Goal: Information Seeking & Learning: Learn about a topic

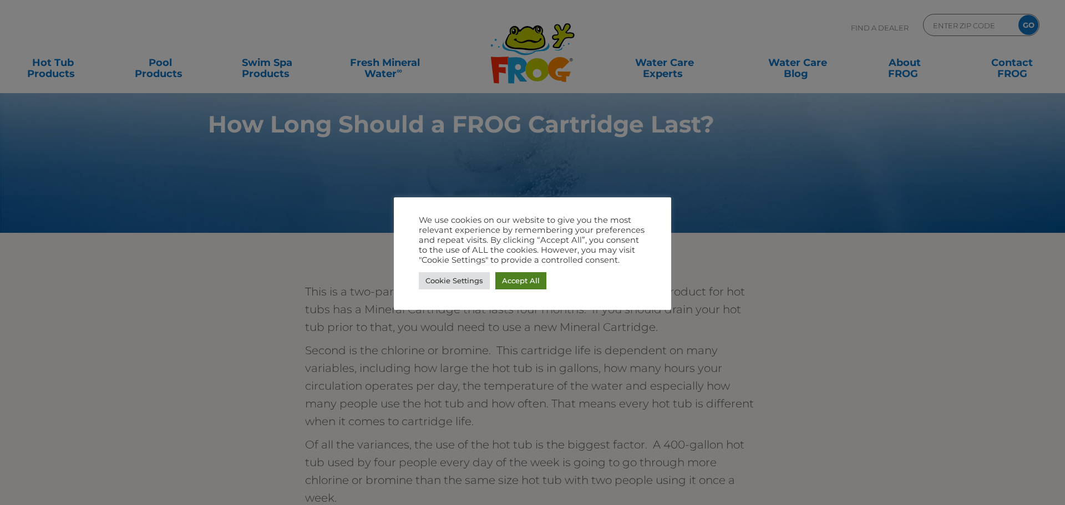
click at [534, 279] on link "Accept All" at bounding box center [520, 280] width 51 height 17
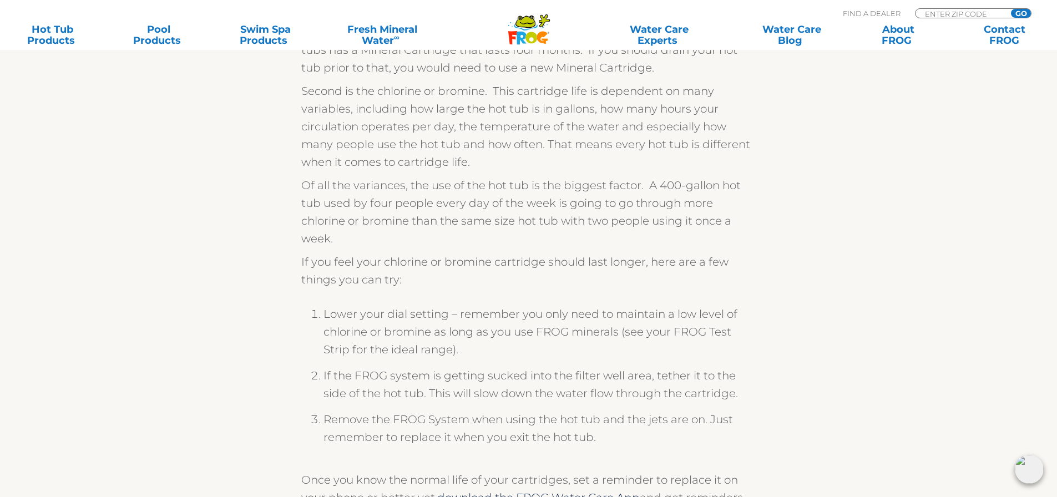
scroll to position [277, 0]
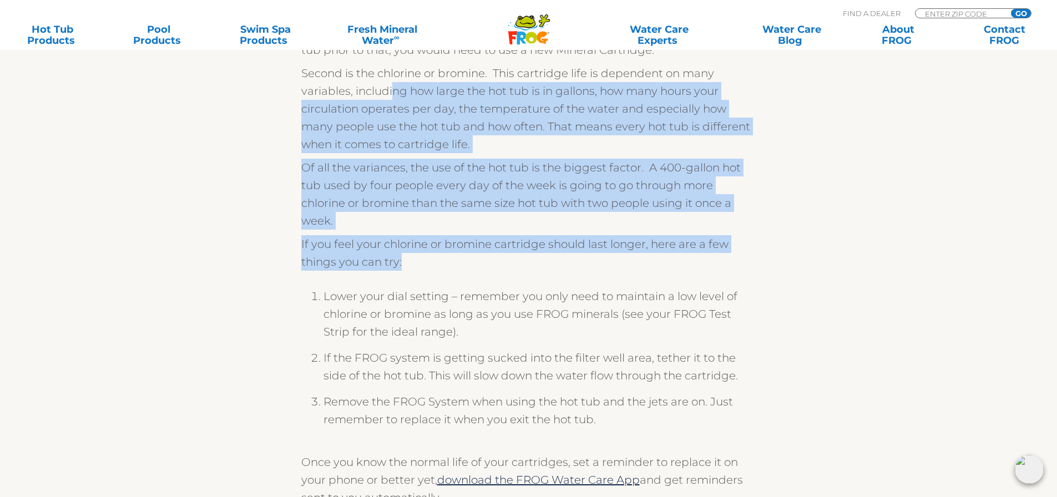
drag, startPoint x: 393, startPoint y: 89, endPoint x: 471, endPoint y: 264, distance: 191.5
click at [471, 264] on div "This is a two-part answer. First is the FROG minerals. Every FROG product for h…" at bounding box center [528, 256] width 455 height 501
click at [471, 264] on p "If you feel your chlorine or bromine cartridge should last longer, here are a f…" at bounding box center [528, 253] width 455 height 36
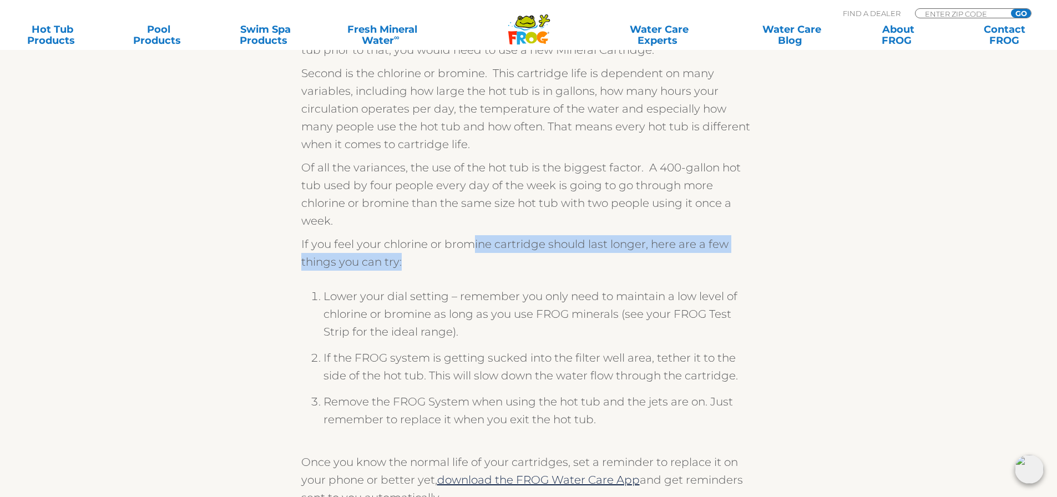
drag, startPoint x: 472, startPoint y: 243, endPoint x: 475, endPoint y: 264, distance: 21.3
click at [475, 264] on p "If you feel your chlorine or bromine cartridge should last longer, here are a f…" at bounding box center [528, 253] width 455 height 36
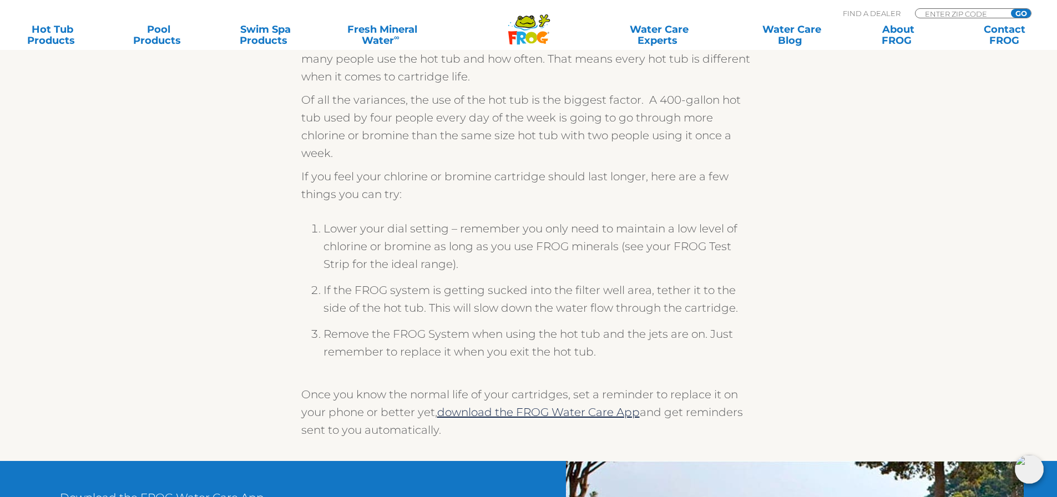
scroll to position [388, 0]
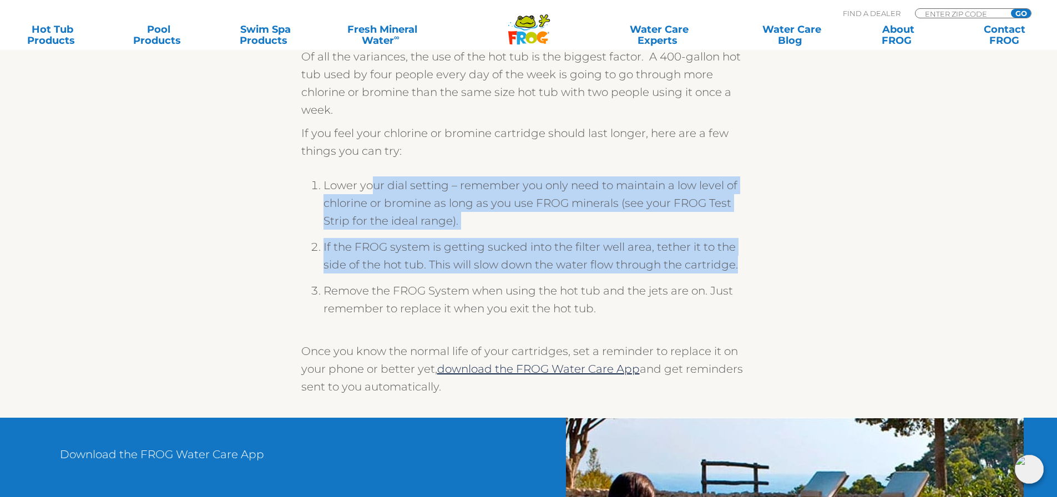
drag, startPoint x: 374, startPoint y: 188, endPoint x: 750, endPoint y: 268, distance: 384.5
click at [750, 268] on ol "Lower your dial setting – remember you only need to maintain a low level of chl…" at bounding box center [528, 250] width 455 height 171
click at [750, 268] on li "If the FROG system is getting sucked into the filter well area, tether it to th…" at bounding box center [539, 260] width 433 height 44
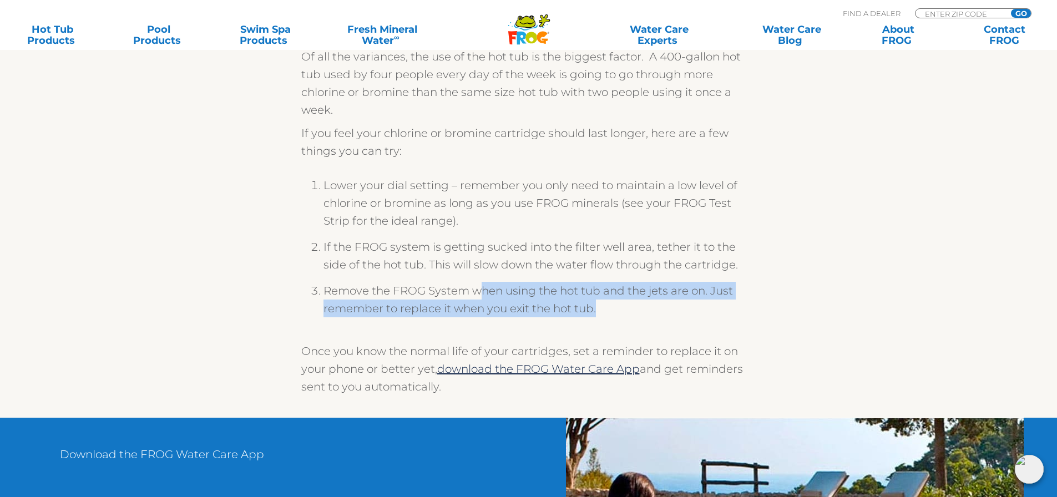
drag, startPoint x: 766, startPoint y: 307, endPoint x: 483, endPoint y: 294, distance: 282.7
click at [483, 294] on div "This is a two-part answer. First is the FROG minerals. Every FROG product for h…" at bounding box center [529, 149] width 682 height 537
click at [488, 292] on li "Remove the FROG System when using the hot tub and the jets are on. Just remembe…" at bounding box center [539, 304] width 433 height 44
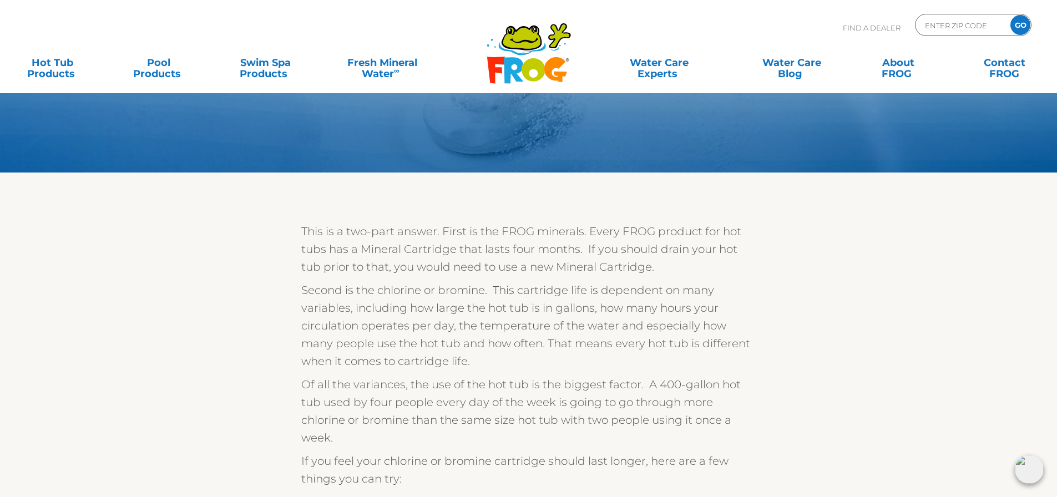
scroll to position [0, 0]
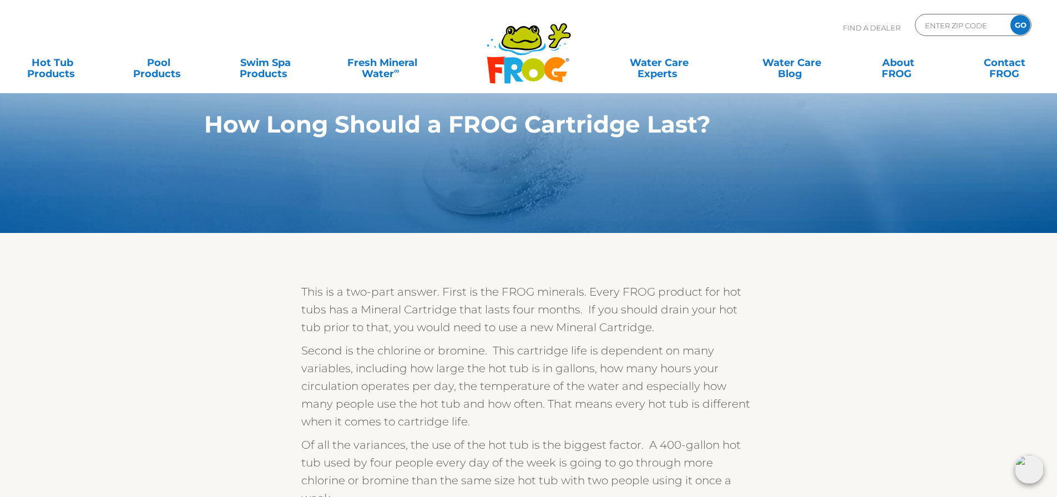
click at [501, 384] on p "Second is the chlorine or bromine. This cartridge life is dependent on many var…" at bounding box center [528, 386] width 455 height 89
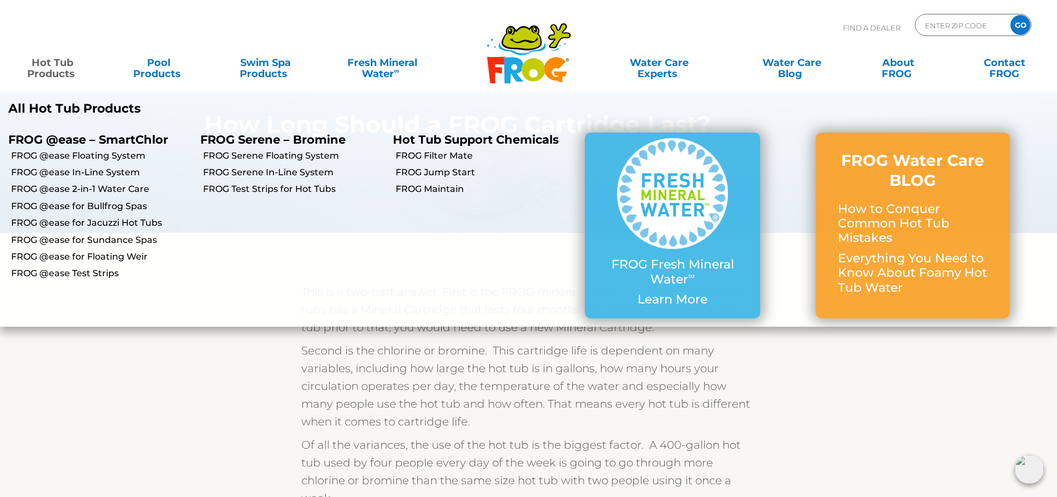
click at [290, 171] on link "FROG Serene In-Line System" at bounding box center [293, 172] width 181 height 12
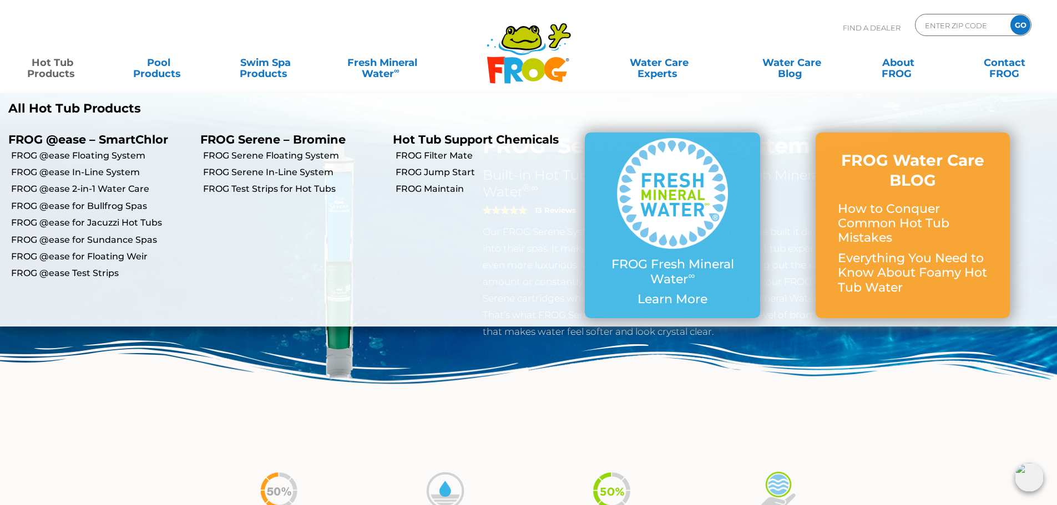
click at [62, 189] on link "FROG @ease 2-in-1 Water Care" at bounding box center [101, 189] width 181 height 12
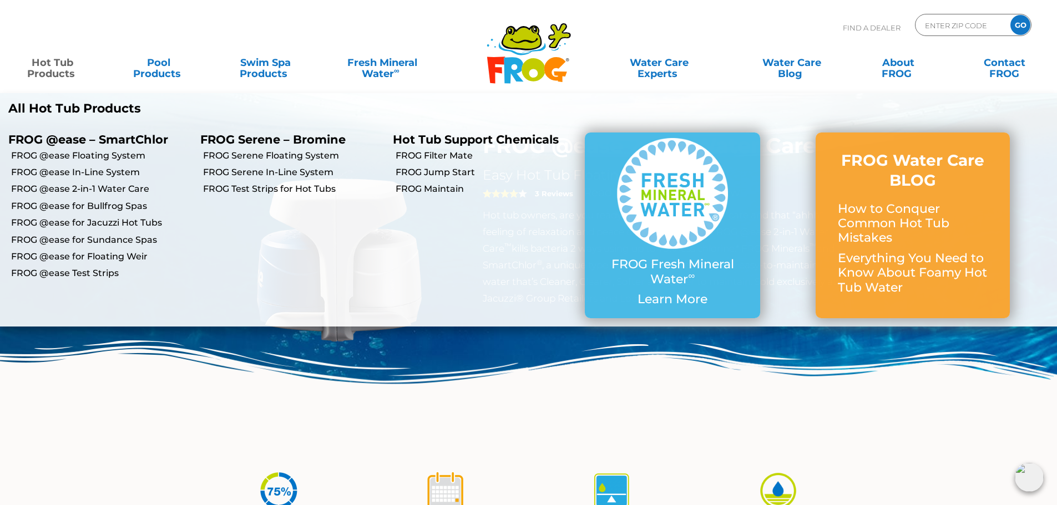
click at [449, 190] on link "FROG Maintain" at bounding box center [486, 189] width 181 height 12
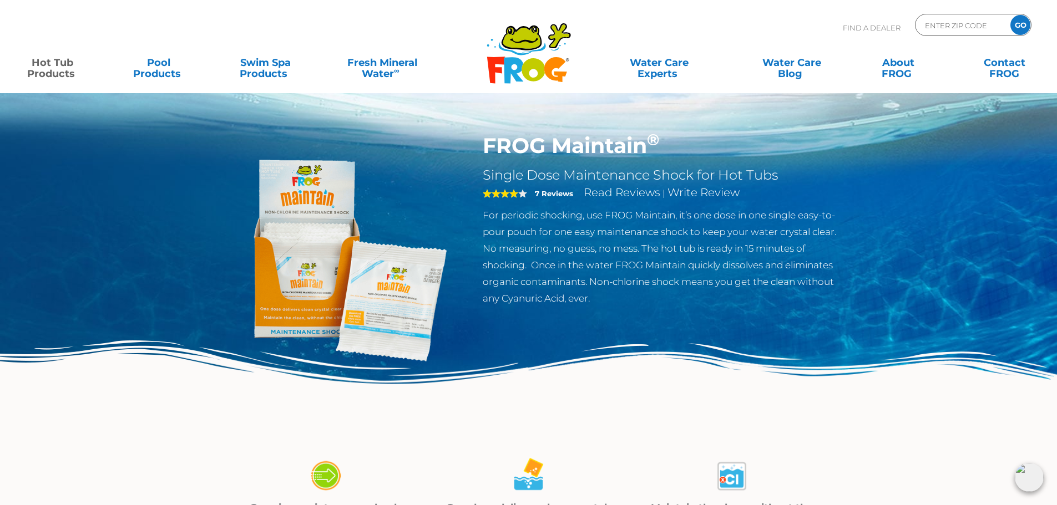
scroll to position [55, 0]
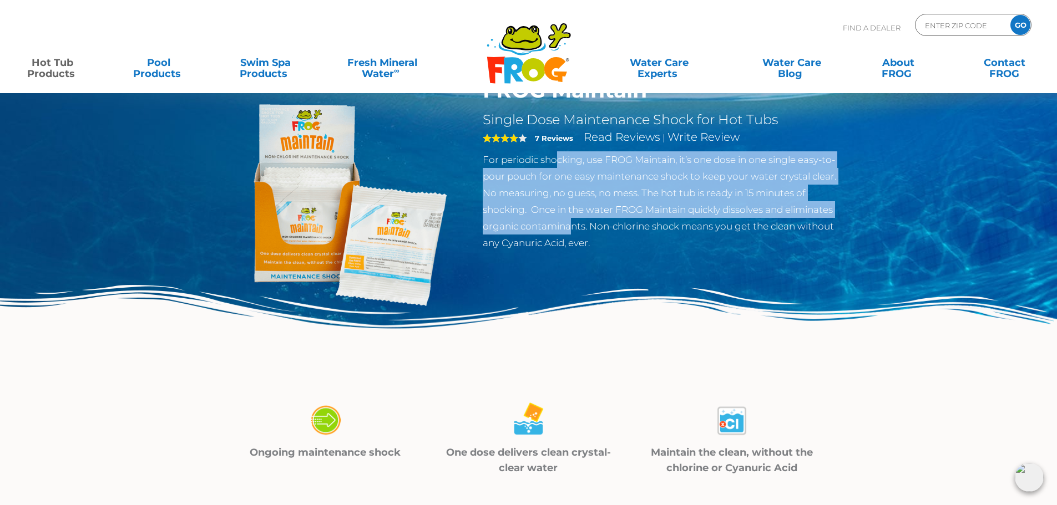
drag, startPoint x: 555, startPoint y: 161, endPoint x: 573, endPoint y: 225, distance: 66.9
click at [573, 225] on p "For periodic shocking, use FROG Maintain, it’s one dose in one single easy-to-p…" at bounding box center [664, 201] width 362 height 100
click at [573, 226] on p "For periodic shocking, use FROG Maintain, it’s one dose in one single easy-to-p…" at bounding box center [664, 201] width 362 height 100
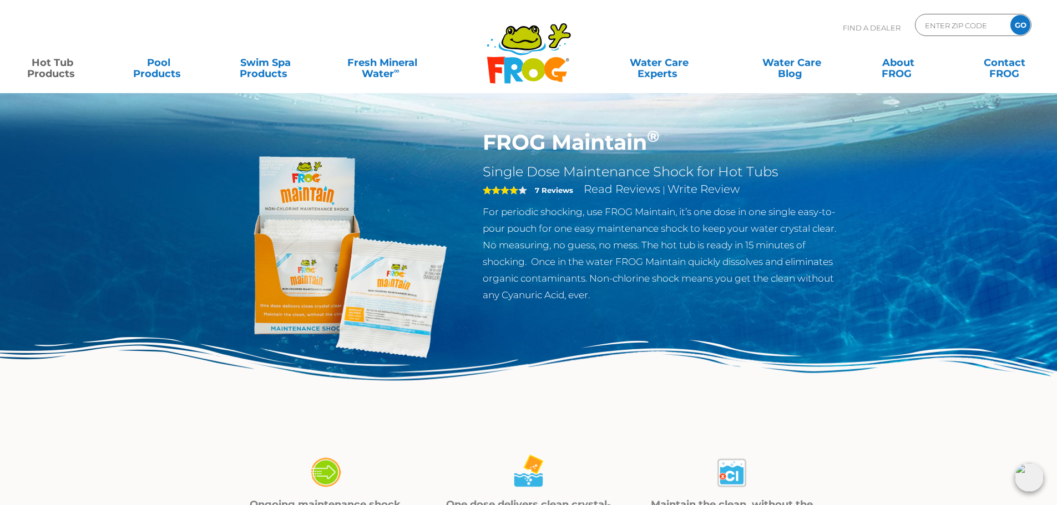
scroll to position [0, 0]
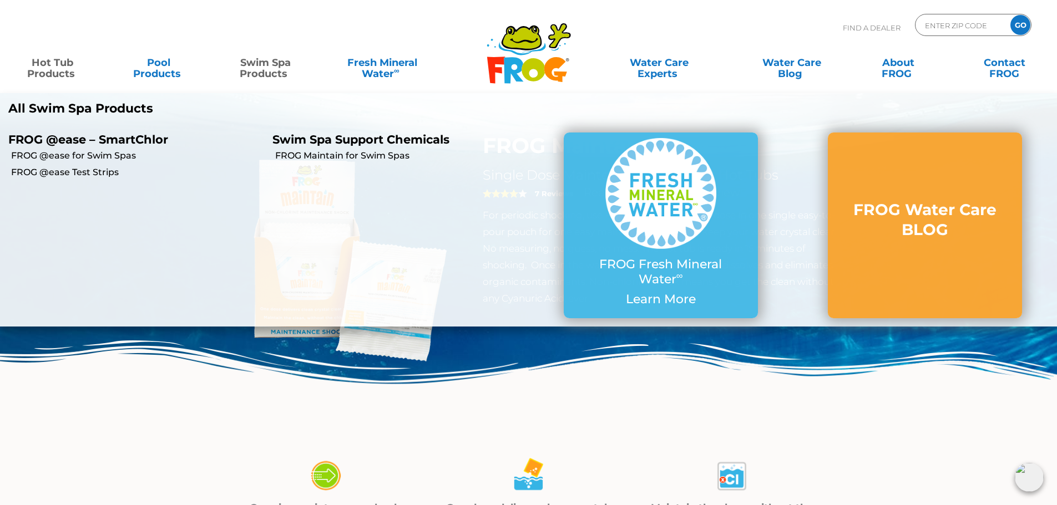
click at [90, 152] on link "FROG @ease for Swim Spas" at bounding box center [137, 156] width 253 height 12
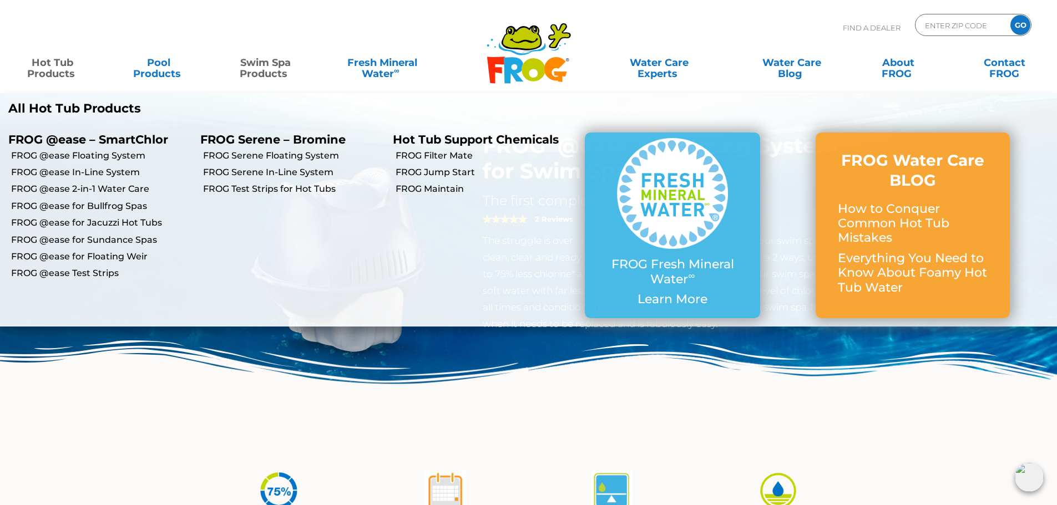
click at [84, 134] on p "FROG @ease – SmartChlor" at bounding box center [95, 140] width 175 height 14
click at [103, 204] on link "FROG @ease for Bullfrog Spas" at bounding box center [101, 206] width 181 height 12
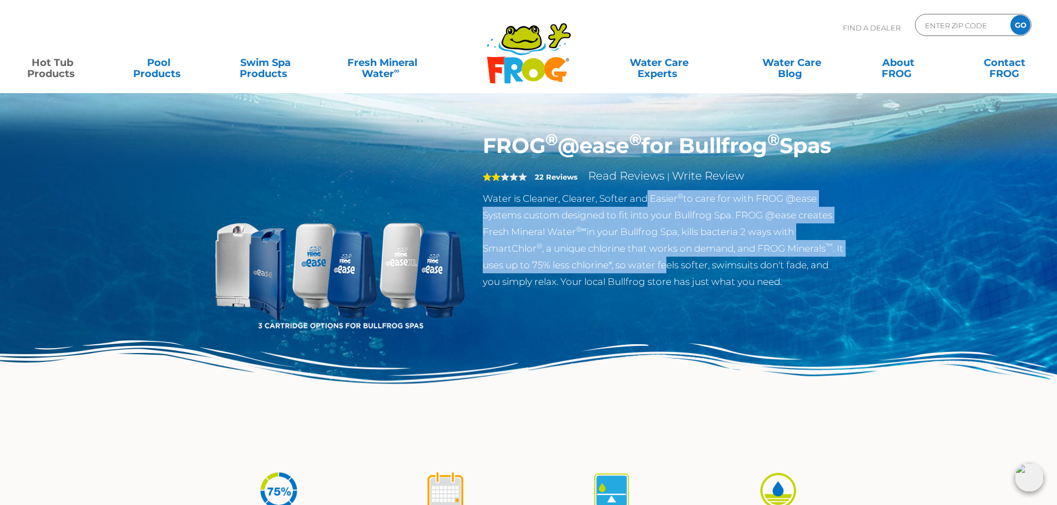
drag, startPoint x: 650, startPoint y: 219, endPoint x: 680, endPoint y: 298, distance: 84.5
click at [680, 290] on p "Water is Cleaner, Clearer, Softer and Easier ® to care for with FROG @ease Syst…" at bounding box center [664, 240] width 362 height 100
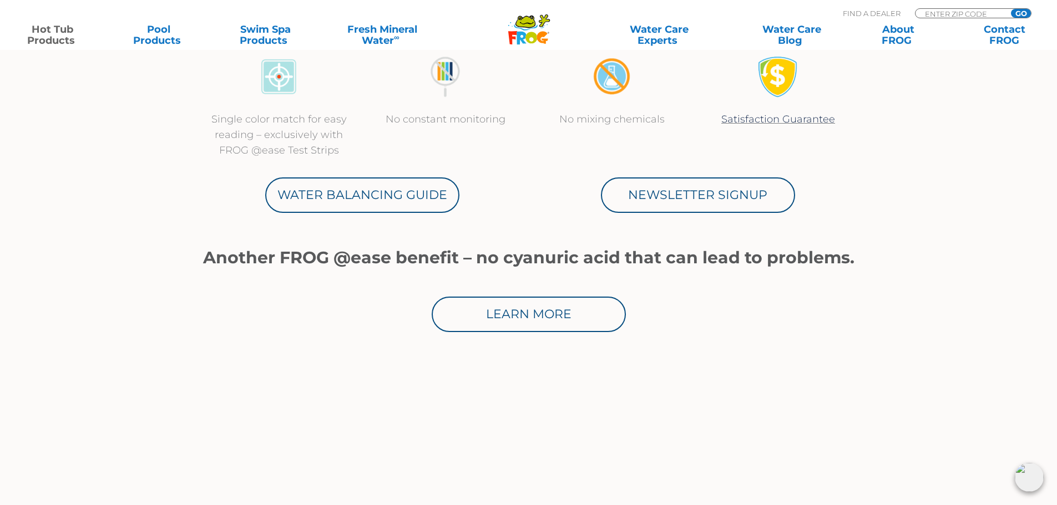
scroll to position [610, 0]
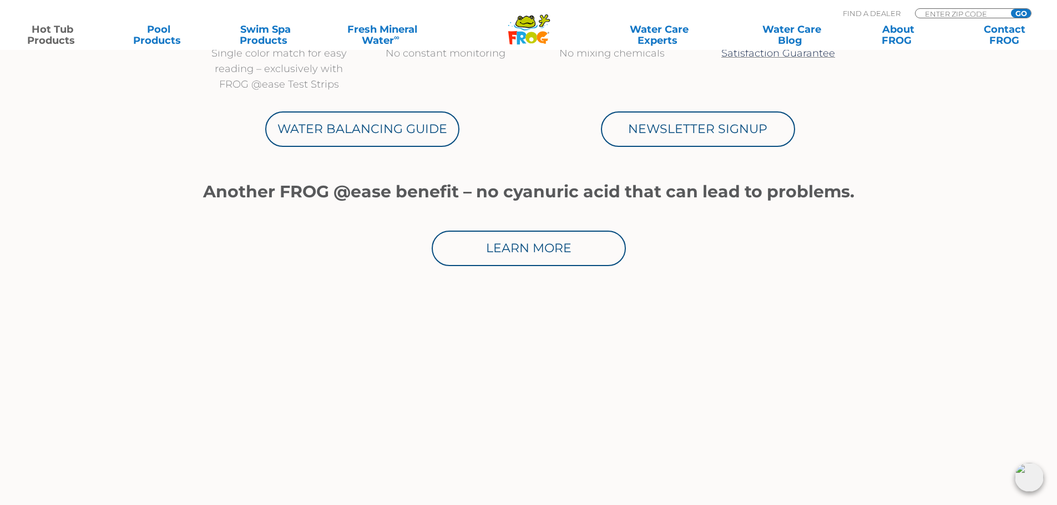
click at [327, 122] on link "Water Balancing Guide" at bounding box center [362, 130] width 194 height 36
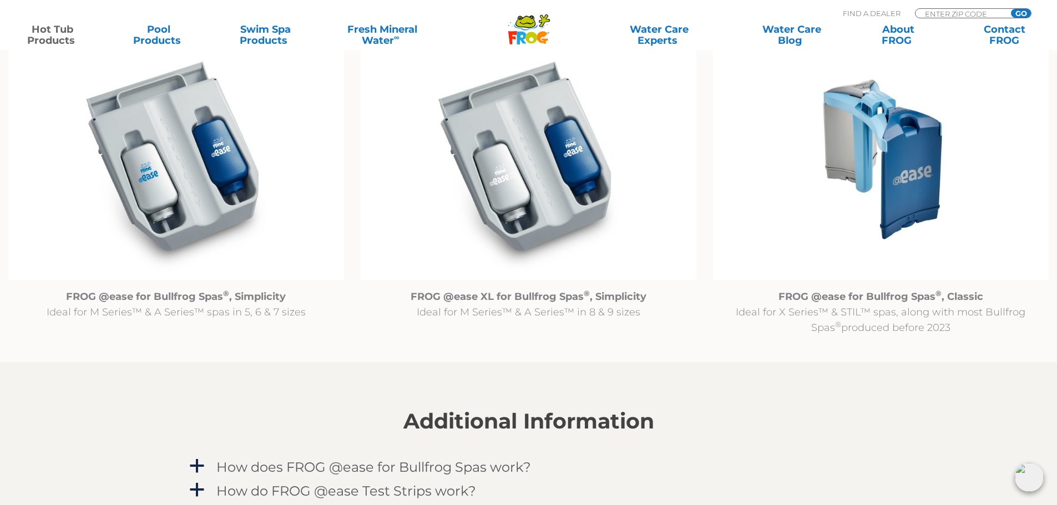
scroll to position [1165, 0]
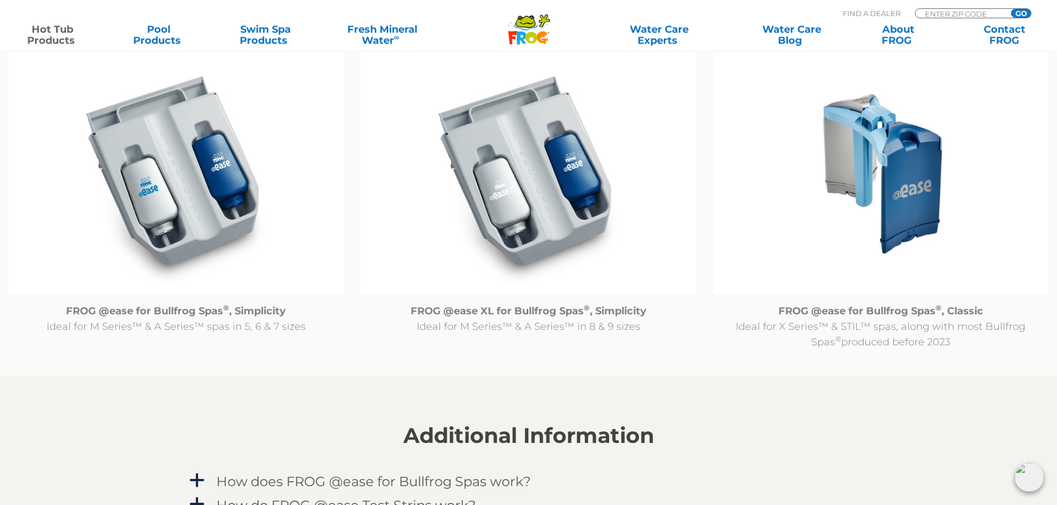
click at [900, 205] on img at bounding box center [881, 174] width 336 height 242
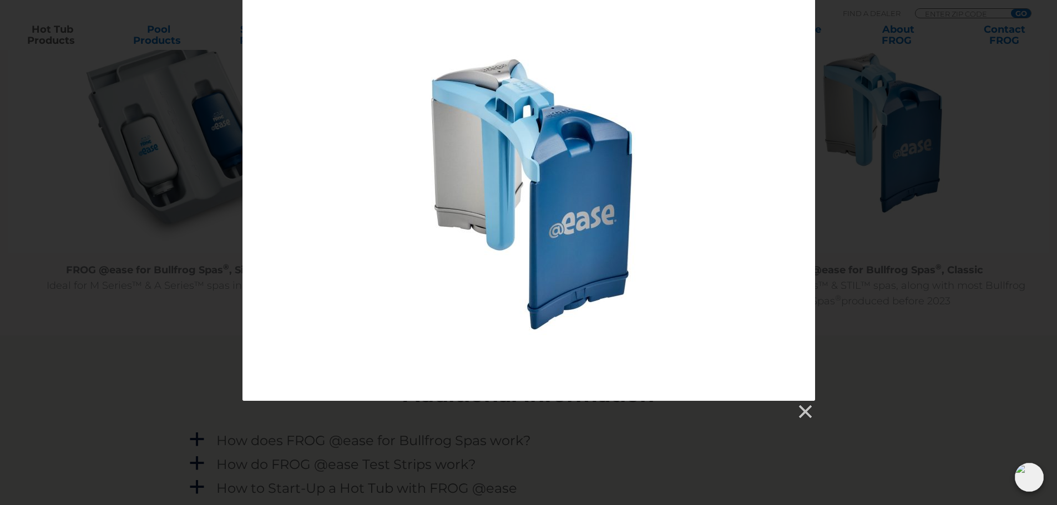
scroll to position [1331, 0]
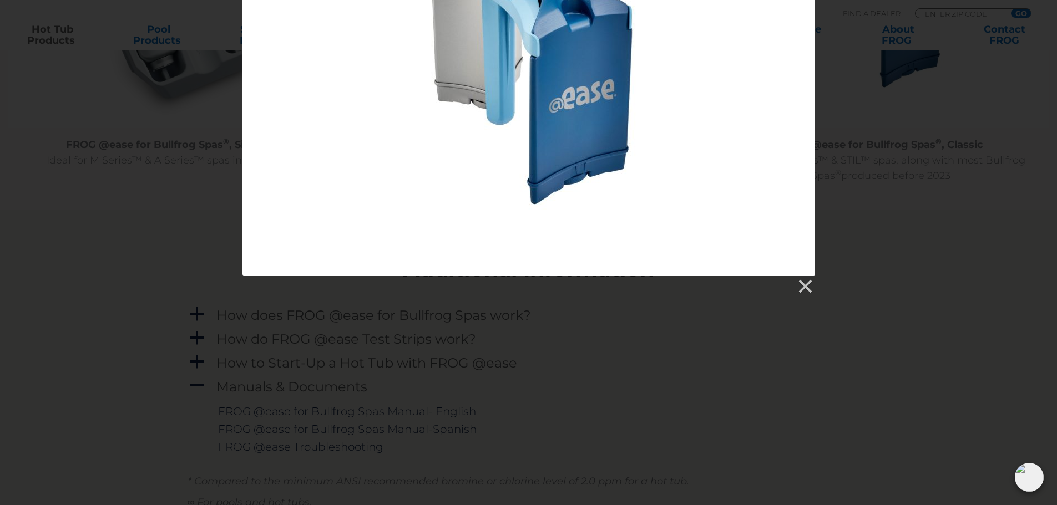
click at [802, 285] on link at bounding box center [804, 286] width 17 height 17
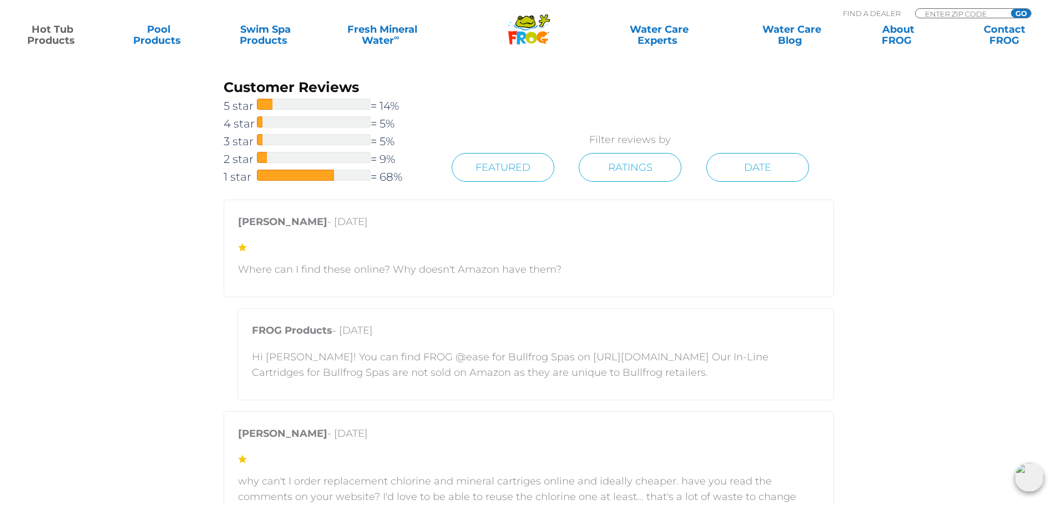
scroll to position [2108, 0]
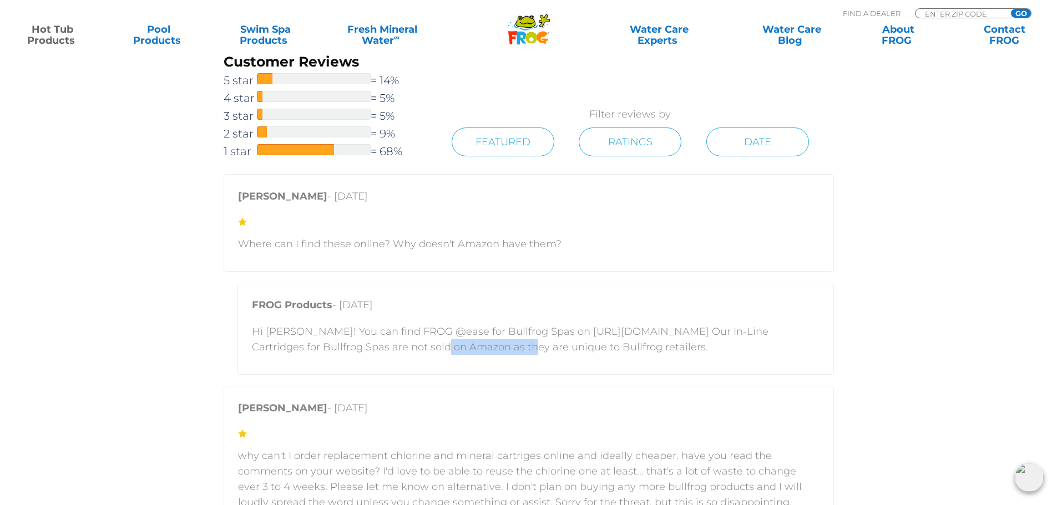
drag, startPoint x: 367, startPoint y: 345, endPoint x: 452, endPoint y: 351, distance: 85.1
click at [452, 351] on p "Hi Matt! You can find FROG @ease for Bullfrog Spas on https://shop.bullfrogspas…" at bounding box center [536, 339] width 568 height 31
click at [453, 347] on p "Hi Matt! You can find FROG @ease for Bullfrog Spas on https://shop.bullfrogspas…" at bounding box center [536, 339] width 568 height 31
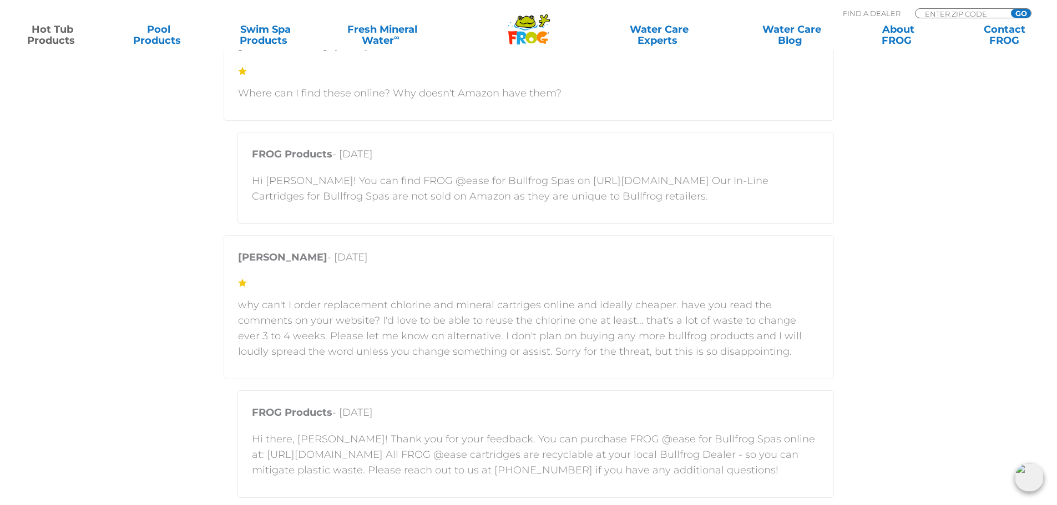
scroll to position [2275, 0]
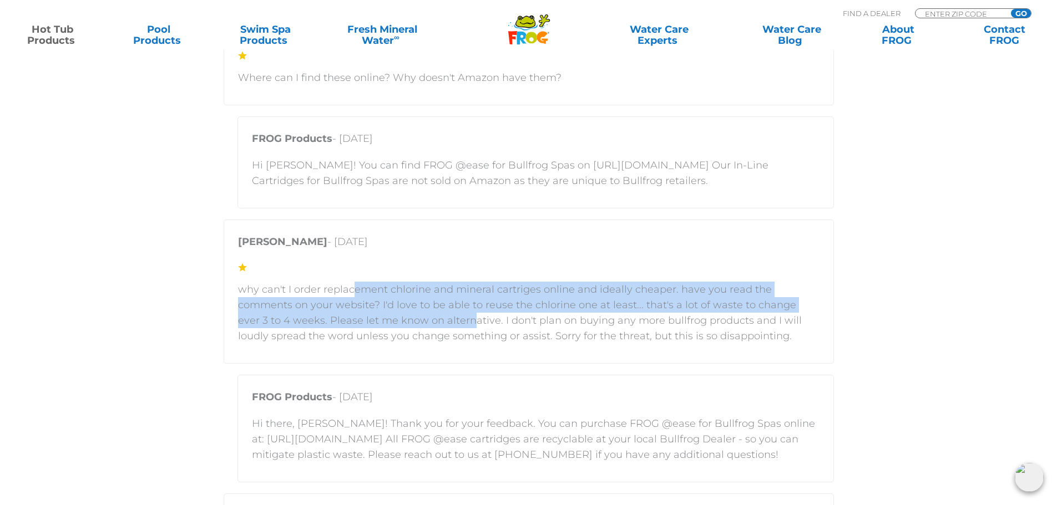
drag, startPoint x: 355, startPoint y: 292, endPoint x: 378, endPoint y: 315, distance: 32.2
click at [378, 315] on p "why can't I order replacement chlorine and mineral cartriges online and ideally…" at bounding box center [528, 313] width 581 height 62
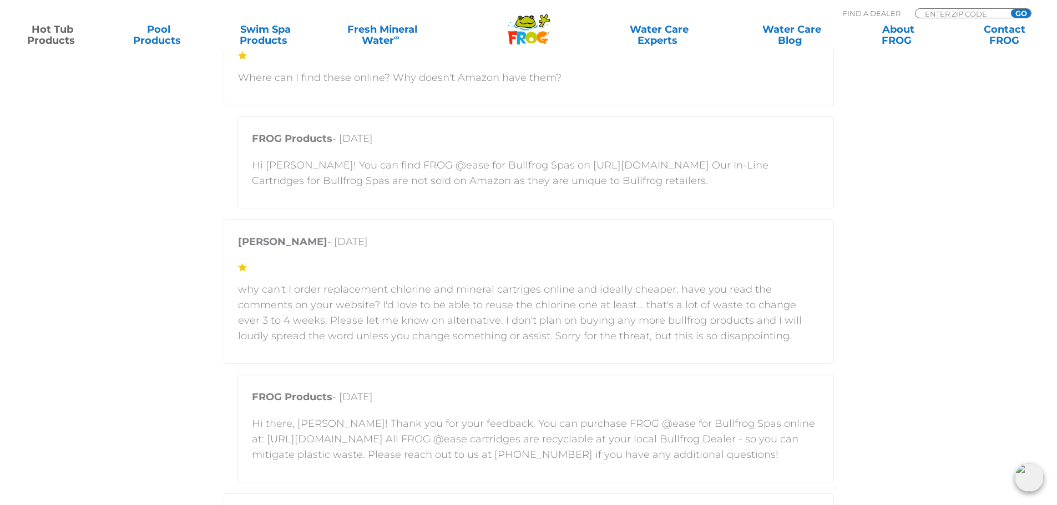
scroll to position [2330, 0]
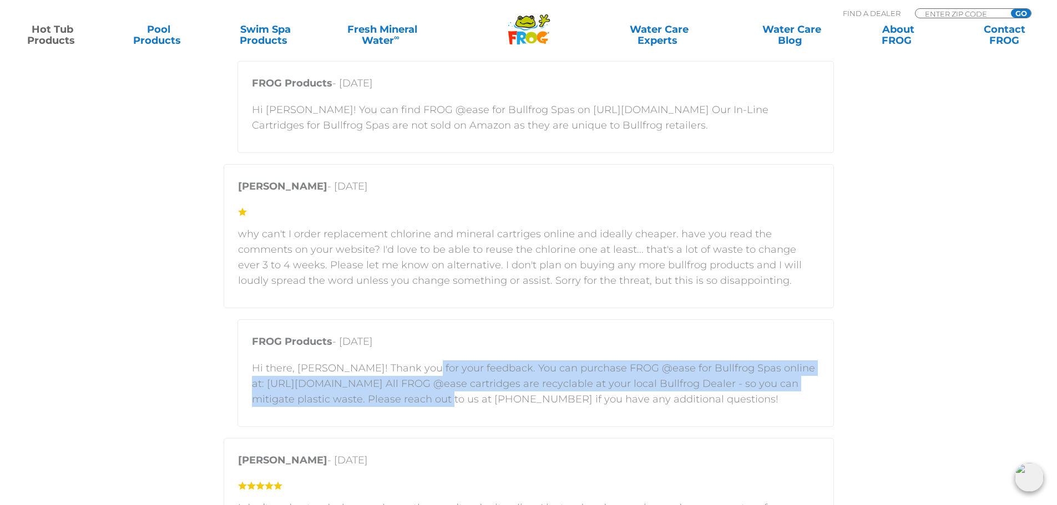
drag, startPoint x: 412, startPoint y: 366, endPoint x: 437, endPoint y: 394, distance: 37.4
click at [437, 394] on p "Hi there, Chris! Thank you for your feedback. You can purchase FROG @ease for B…" at bounding box center [536, 384] width 568 height 47
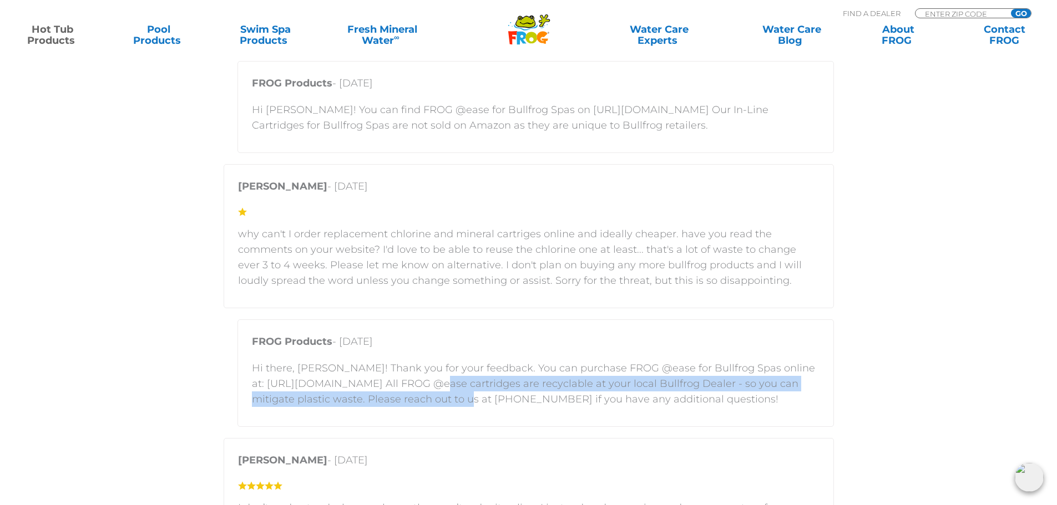
drag, startPoint x: 454, startPoint y: 409, endPoint x: 443, endPoint y: 383, distance: 28.3
click at [443, 383] on div "FROG Products - March 19, 2025 Hi there, Chris! Thank you for your feedback. Yo…" at bounding box center [535, 374] width 596 height 108
click at [443, 383] on p "Hi there, Chris! Thank you for your feedback. You can purchase FROG @ease for B…" at bounding box center [536, 384] width 568 height 47
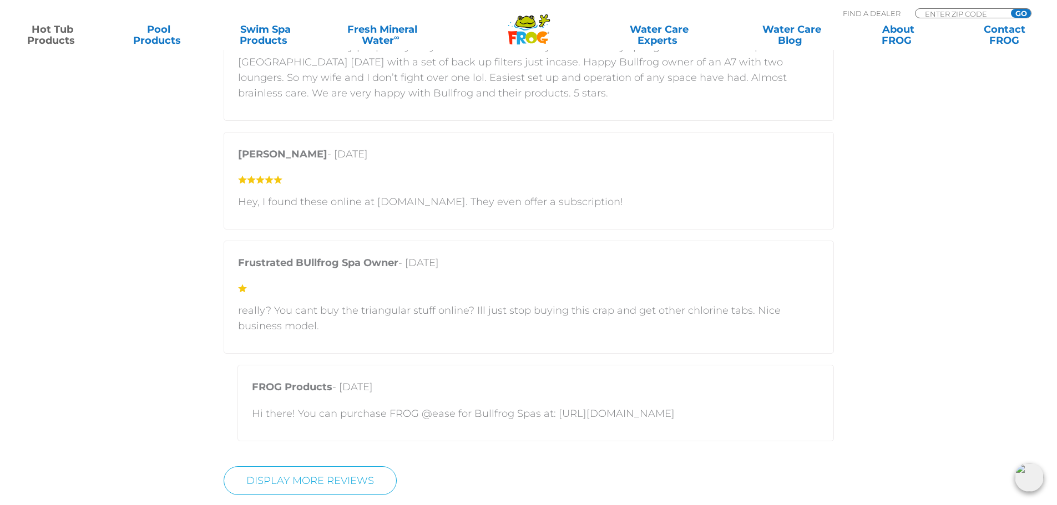
scroll to position [2885, 0]
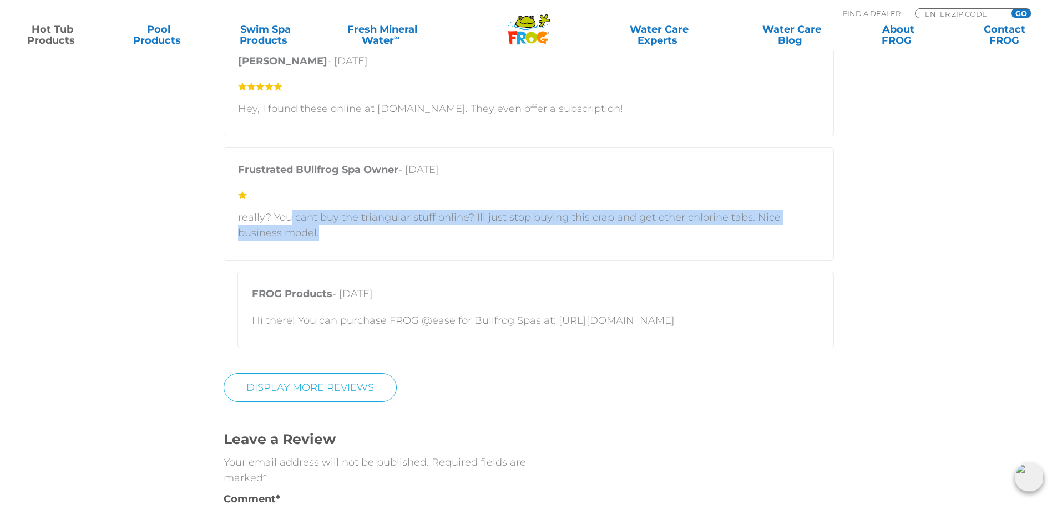
drag, startPoint x: 291, startPoint y: 216, endPoint x: 308, endPoint y: 233, distance: 24.3
click at [308, 233] on p "really? You cant buy the triangular stuff online? Ill just stop buying this cra…" at bounding box center [528, 225] width 581 height 31
drag, startPoint x: 379, startPoint y: 214, endPoint x: 442, endPoint y: 230, distance: 64.2
click at [440, 230] on p "really? You cant buy the triangular stuff online? Ill just stop buying this cra…" at bounding box center [528, 225] width 581 height 31
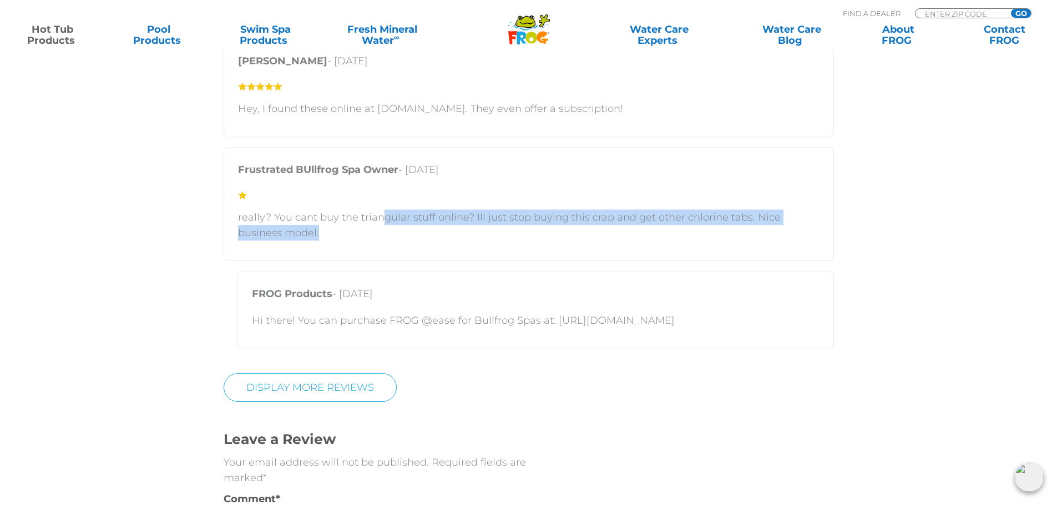
click at [444, 226] on p "really? You cant buy the triangular stuff online? Ill just stop buying this cra…" at bounding box center [528, 225] width 581 height 31
click at [453, 229] on p "really? You cant buy the triangular stuff online? Ill just stop buying this cra…" at bounding box center [528, 225] width 581 height 31
drag, startPoint x: 444, startPoint y: 239, endPoint x: 449, endPoint y: 210, distance: 29.3
click at [449, 210] on p "really? You cant buy the triangular stuff online? Ill just stop buying this cra…" at bounding box center [528, 225] width 581 height 31
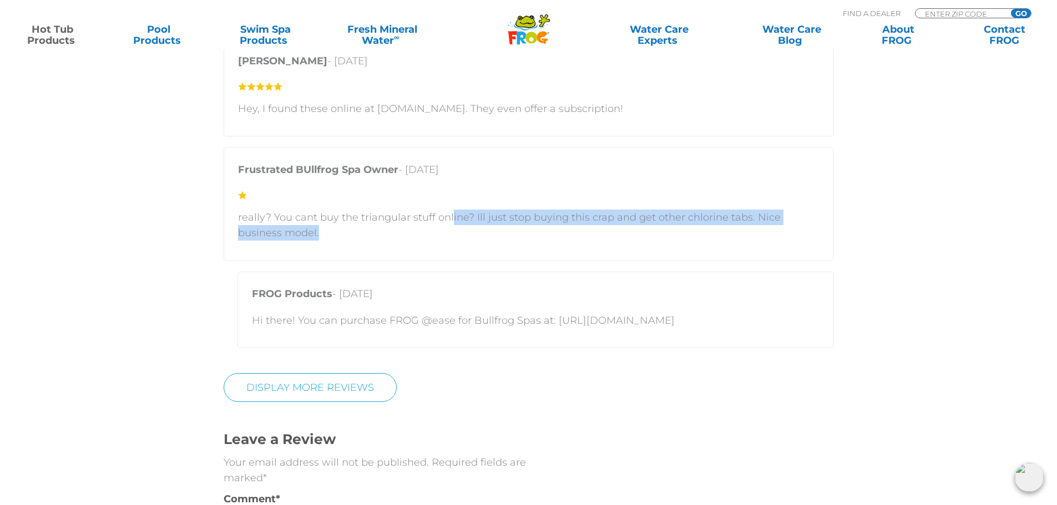
drag, startPoint x: 459, startPoint y: 324, endPoint x: 681, endPoint y: 330, distance: 221.4
click at [681, 330] on div "FROG Products - March 2, 2025 Hi there! You can purchase FROG @ease for Bullfro…" at bounding box center [535, 310] width 596 height 77
click at [675, 314] on p "Hi there! You can purchase FROG @ease for Bullfrog Spas at: [URL][DOMAIN_NAME]" at bounding box center [536, 321] width 568 height 16
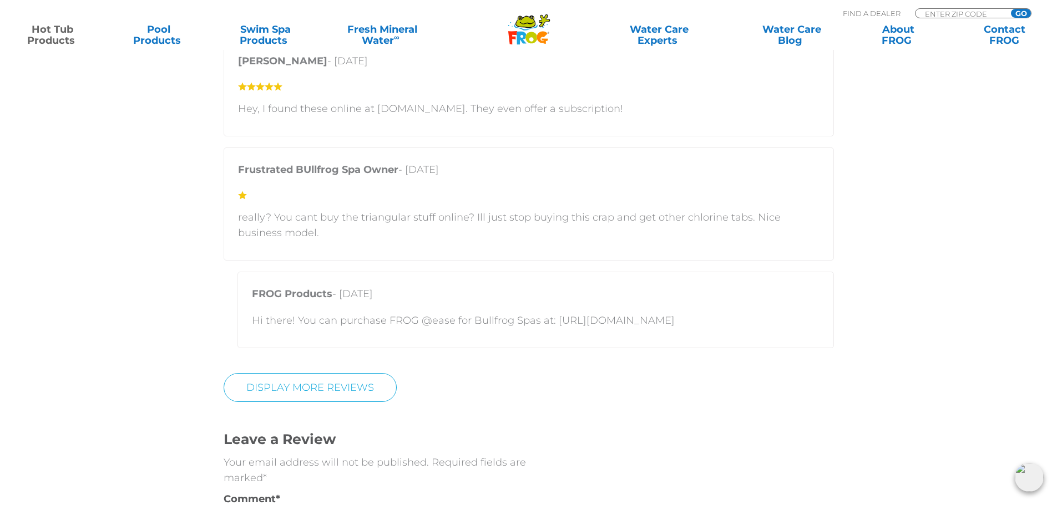
drag, startPoint x: 698, startPoint y: 322, endPoint x: 708, endPoint y: 321, distance: 9.4
click at [696, 321] on p "Hi there! You can purchase FROG @ease for Bullfrog Spas at: [URL][DOMAIN_NAME]" at bounding box center [536, 321] width 568 height 16
drag, startPoint x: 710, startPoint y: 321, endPoint x: 553, endPoint y: 316, distance: 156.5
click at [553, 316] on p "Hi there! You can purchase FROG @ease for Bullfrog Spas at: [URL][DOMAIN_NAME]" at bounding box center [536, 321] width 568 height 16
copy p "https://shop.bullfrogspas.com/"
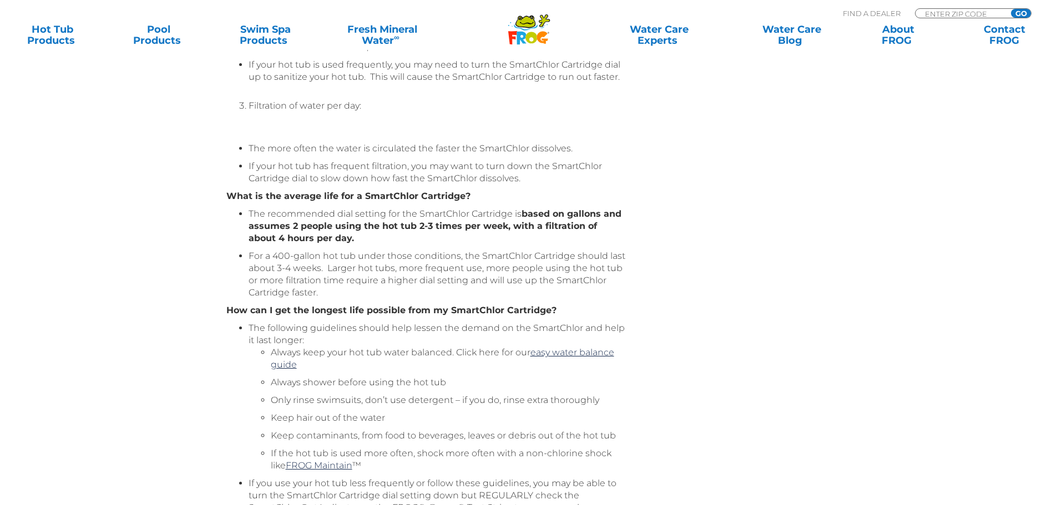
scroll to position [666, 0]
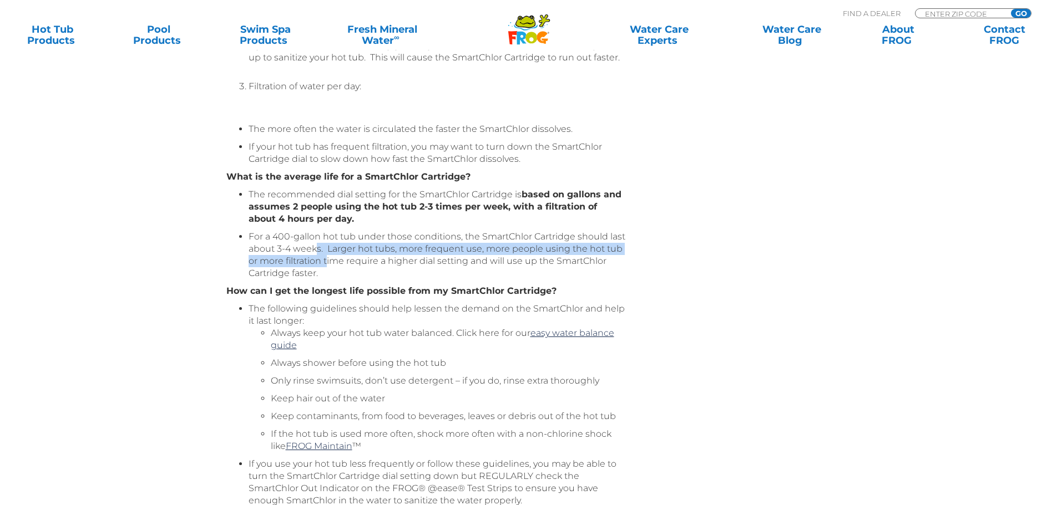
drag, startPoint x: 333, startPoint y: 245, endPoint x: 345, endPoint y: 267, distance: 25.6
click at [345, 267] on li "For a 400-gallon hot tub under those conditions, the SmartChlor Cartridge shoul…" at bounding box center [437, 255] width 377 height 49
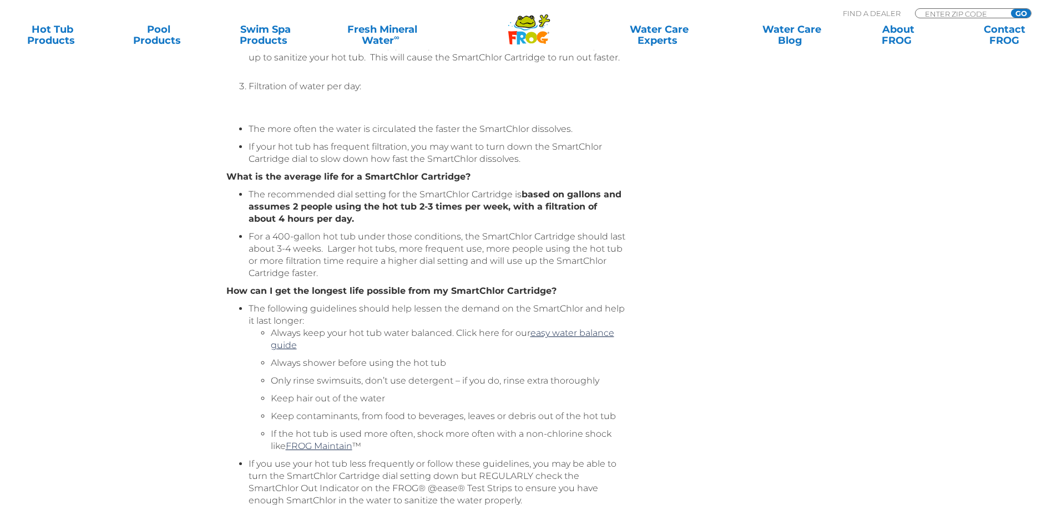
click at [346, 269] on li "For a 400-gallon hot tub under those conditions, the SmartChlor Cartridge shoul…" at bounding box center [437, 255] width 377 height 49
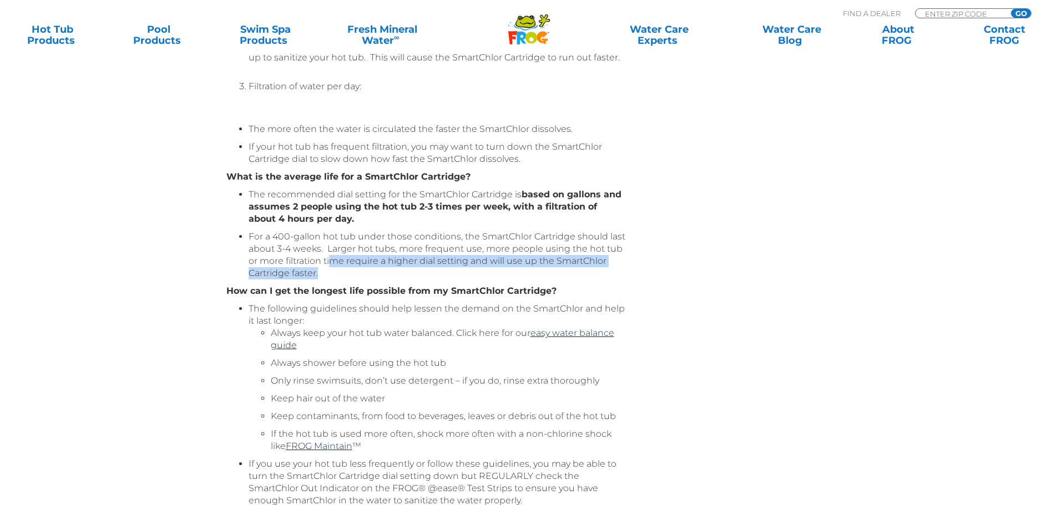
drag, startPoint x: 347, startPoint y: 268, endPoint x: 352, endPoint y: 256, distance: 12.7
click at [352, 256] on li "For a 400-gallon hot tub under those conditions, the SmartChlor Cartridge shoul…" at bounding box center [437, 255] width 377 height 49
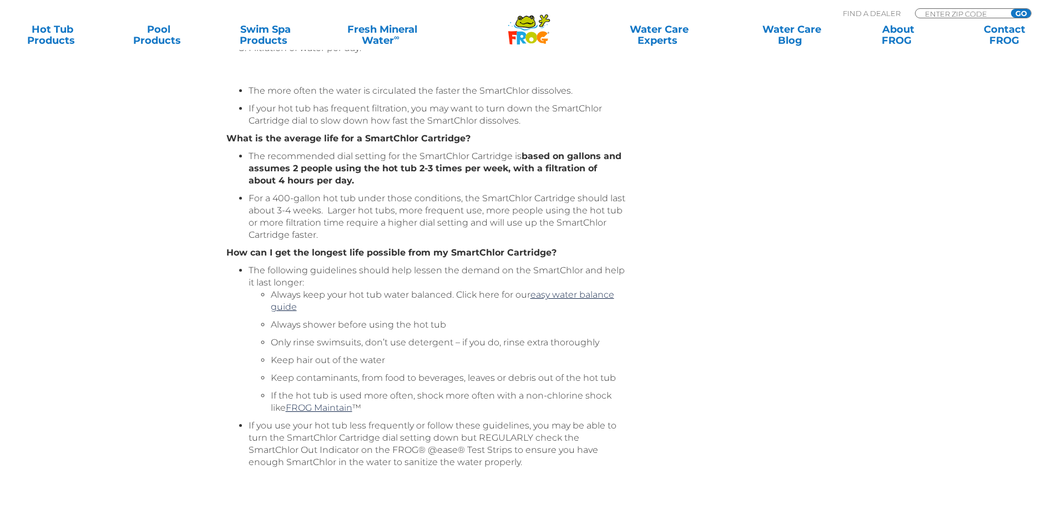
scroll to position [721, 0]
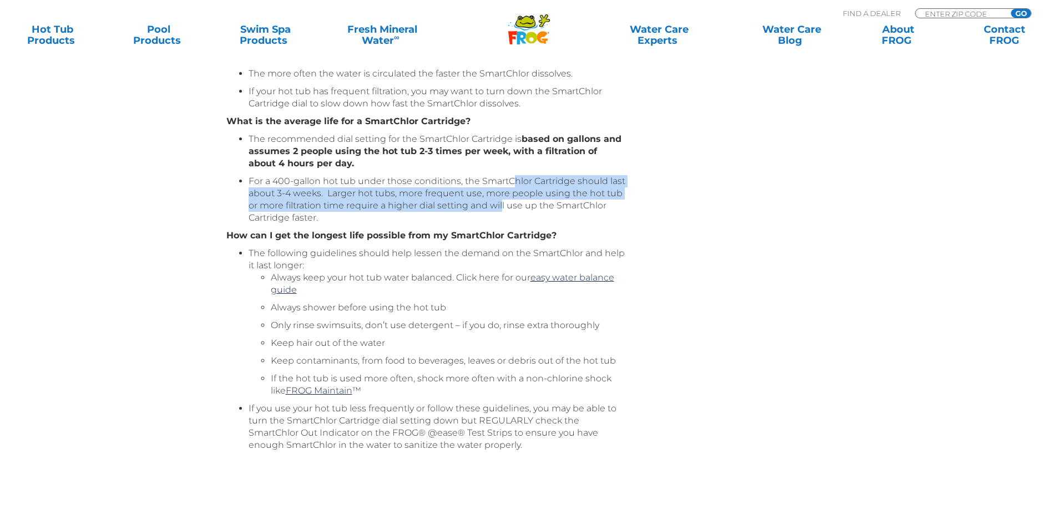
drag, startPoint x: 516, startPoint y: 184, endPoint x: 520, endPoint y: 210, distance: 26.4
click at [520, 210] on li "For a 400-gallon hot tub under those conditions, the SmartChlor Cartridge shoul…" at bounding box center [437, 199] width 377 height 49
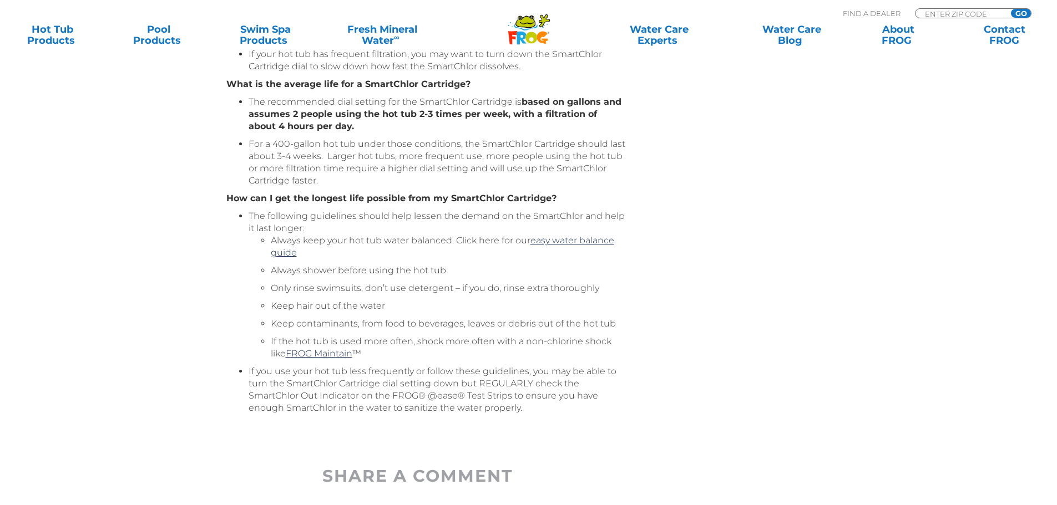
scroll to position [777, 0]
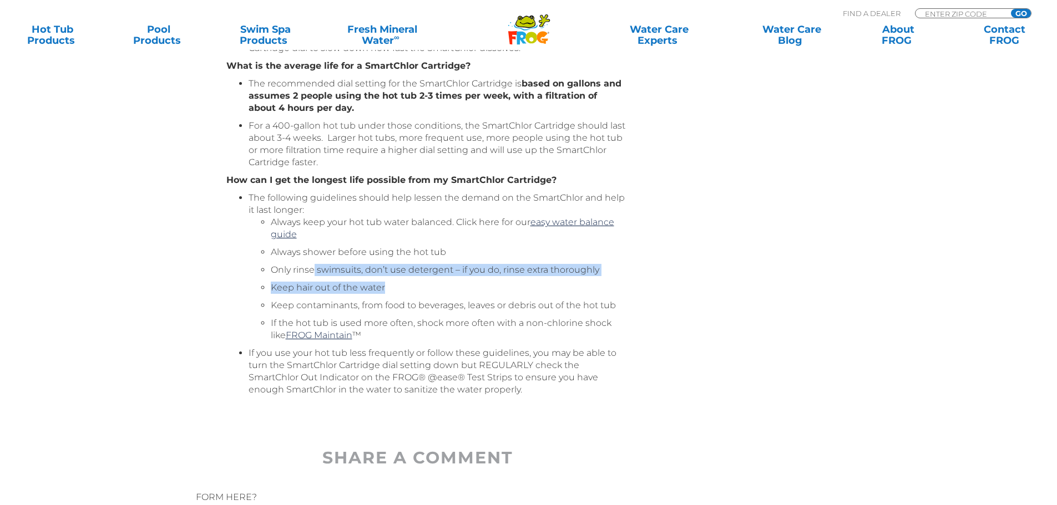
drag, startPoint x: 317, startPoint y: 266, endPoint x: 473, endPoint y: 285, distance: 157.0
click at [473, 285] on ul "Always keep your hot tub water balanced. Click here for our easy water balance …" at bounding box center [437, 278] width 377 height 125
click at [473, 285] on li "Keep hair out of the water" at bounding box center [448, 288] width 355 height 12
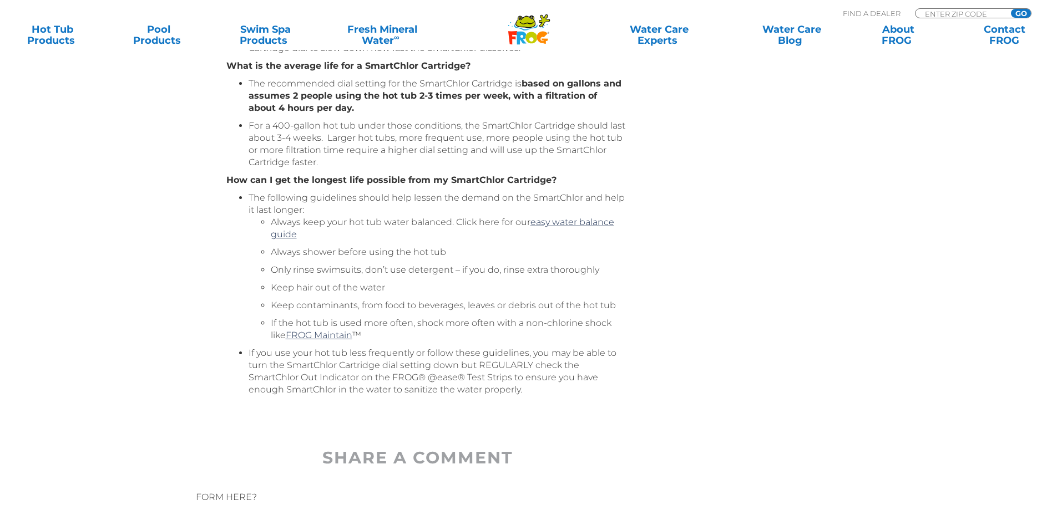
click at [512, 321] on li "If the hot tub is used more often, shock more often with a non-chlorine shock l…" at bounding box center [448, 329] width 355 height 24
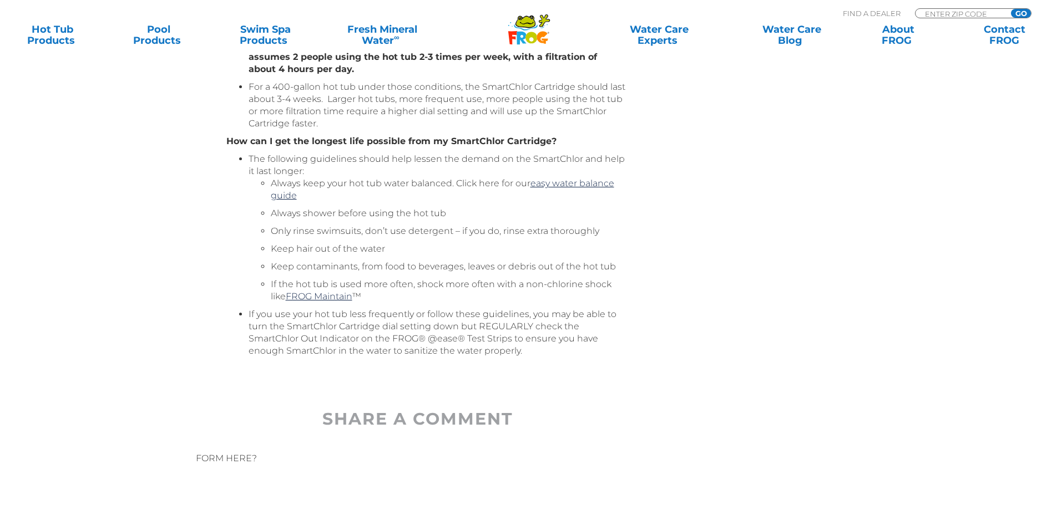
scroll to position [832, 0]
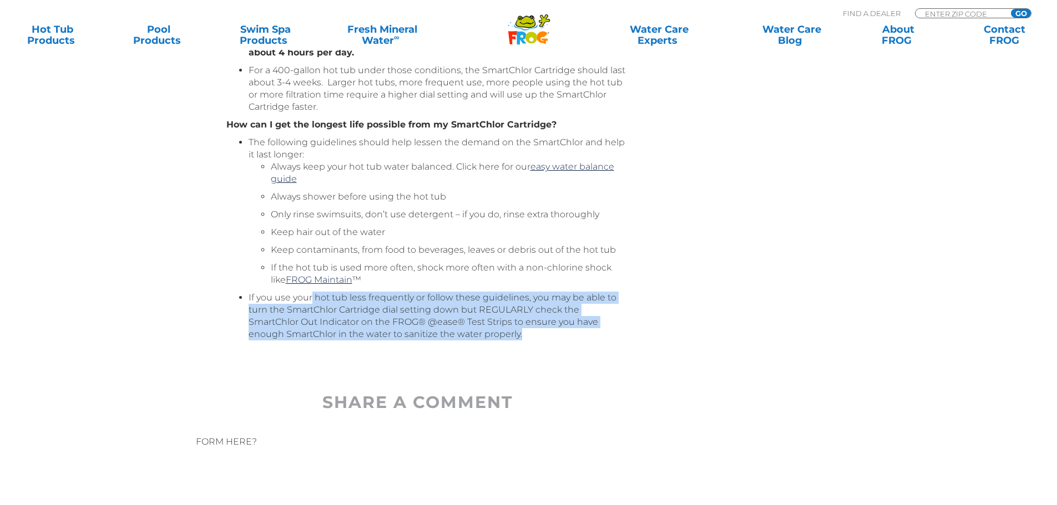
drag, startPoint x: 312, startPoint y: 299, endPoint x: 567, endPoint y: 348, distance: 259.4
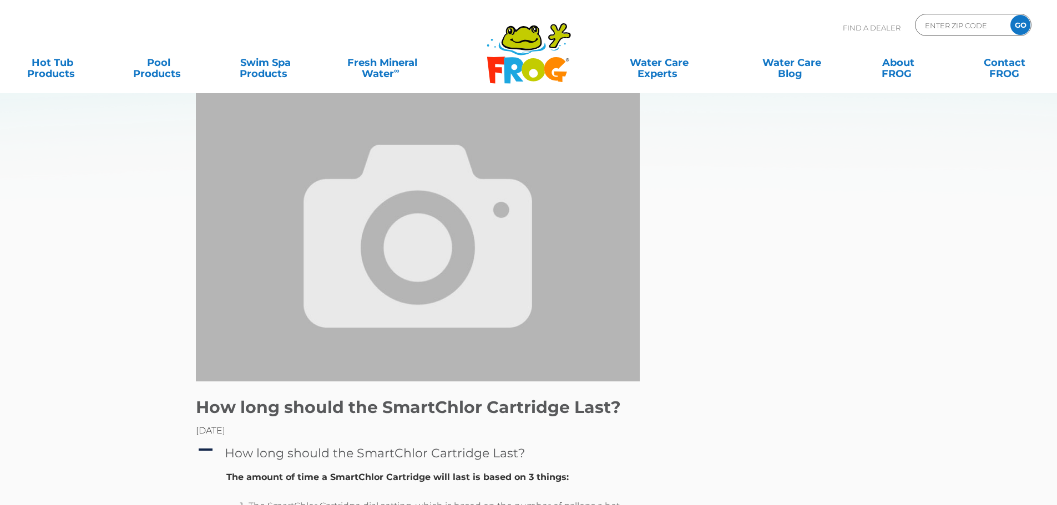
scroll to position [0, 0]
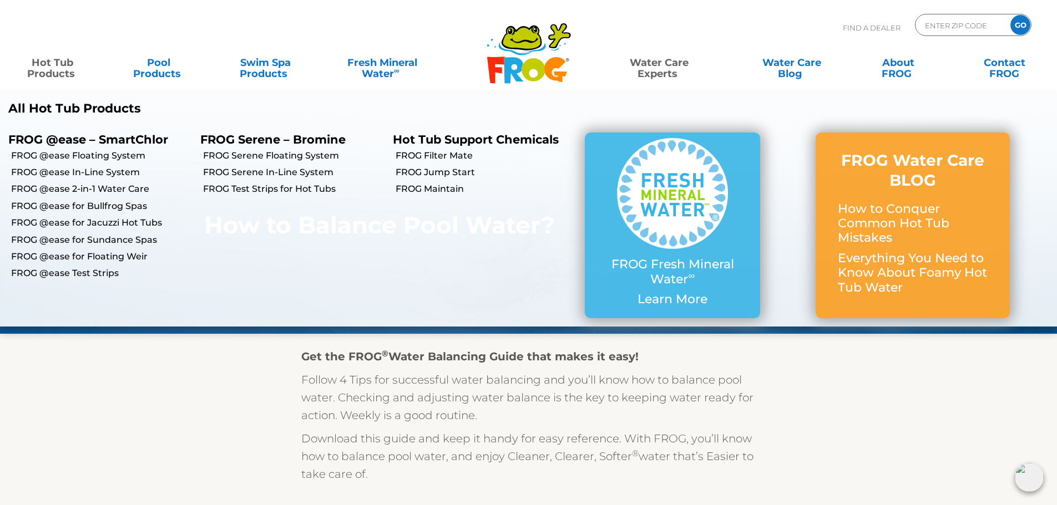
click at [99, 204] on link "FROG @ease for Bullfrog Spas" at bounding box center [101, 206] width 181 height 12
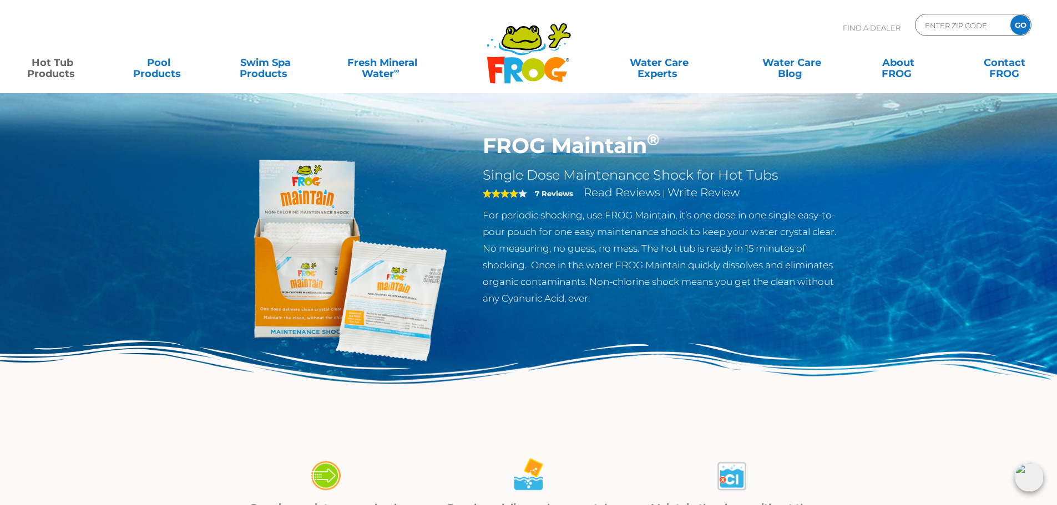
drag, startPoint x: 650, startPoint y: 282, endPoint x: 698, endPoint y: 297, distance: 50.5
click at [698, 297] on p "For periodic shocking, use FROG Maintain, it’s one dose in one single easy-to-p…" at bounding box center [664, 257] width 362 height 100
drag, startPoint x: 697, startPoint y: 296, endPoint x: 631, endPoint y: 296, distance: 66.0
click at [631, 296] on p "For periodic shocking, use FROG Maintain, it’s one dose in one single easy-to-p…" at bounding box center [664, 257] width 362 height 100
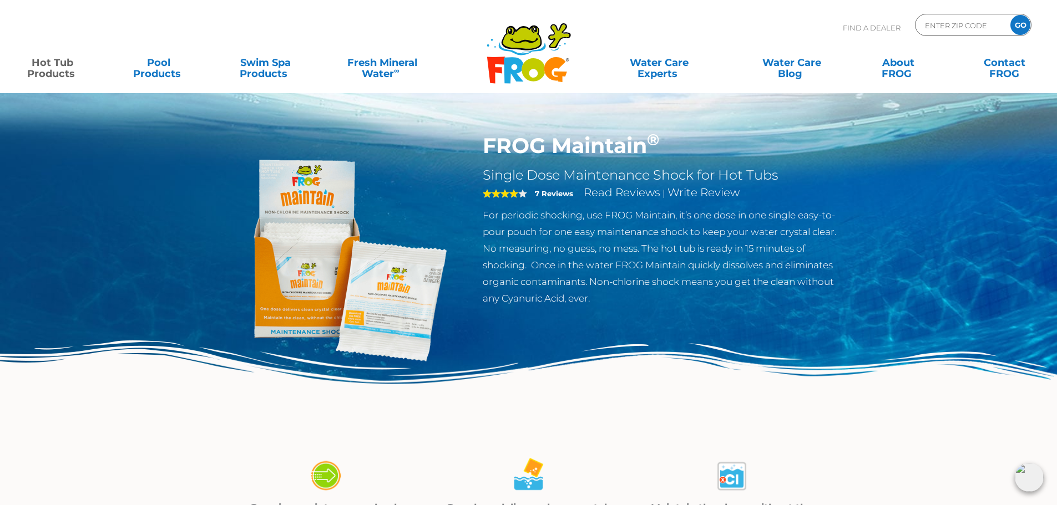
click at [642, 295] on p "For periodic shocking, use FROG Maintain, it’s one dose in one single easy-to-p…" at bounding box center [664, 257] width 362 height 100
drag, startPoint x: 629, startPoint y: 298, endPoint x: 639, endPoint y: 304, distance: 11.4
click at [639, 304] on p "For periodic shocking, use FROG Maintain, it’s one dose in one single easy-to-p…" at bounding box center [664, 257] width 362 height 100
click at [600, 295] on p "For periodic shocking, use FROG Maintain, it’s one dose in one single easy-to-p…" at bounding box center [664, 257] width 362 height 100
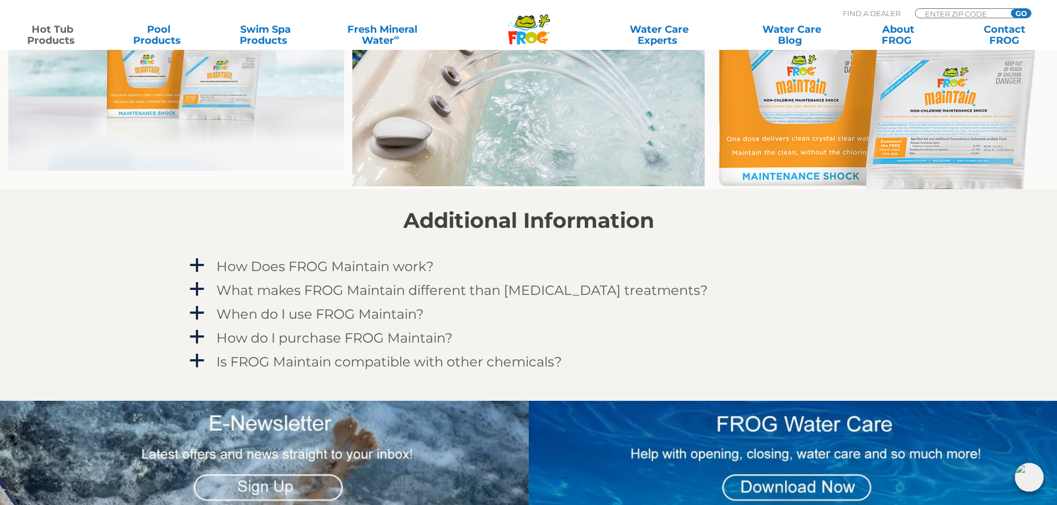
scroll to position [888, 0]
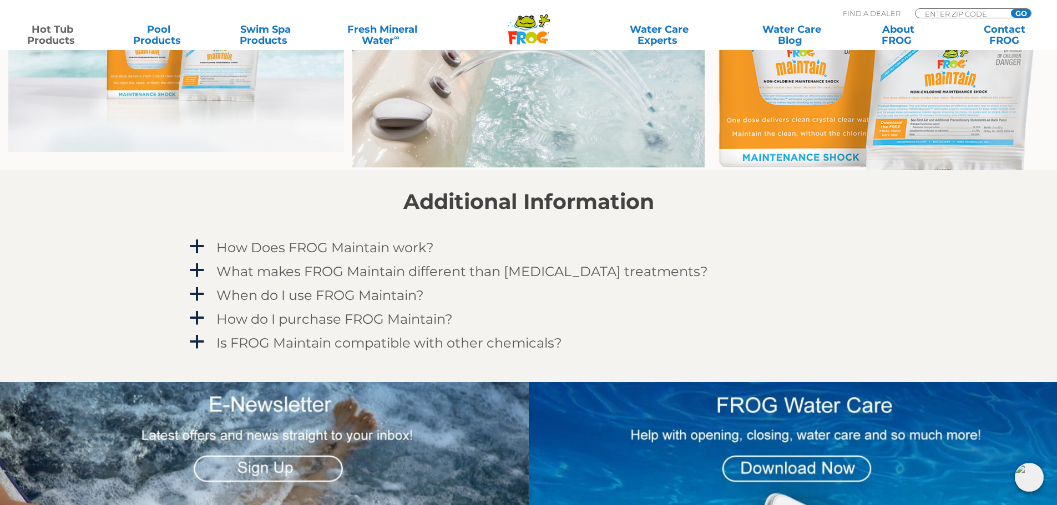
click at [388, 275] on h4 "What makes FROG Maintain different than other shock treatments?" at bounding box center [462, 271] width 492 height 15
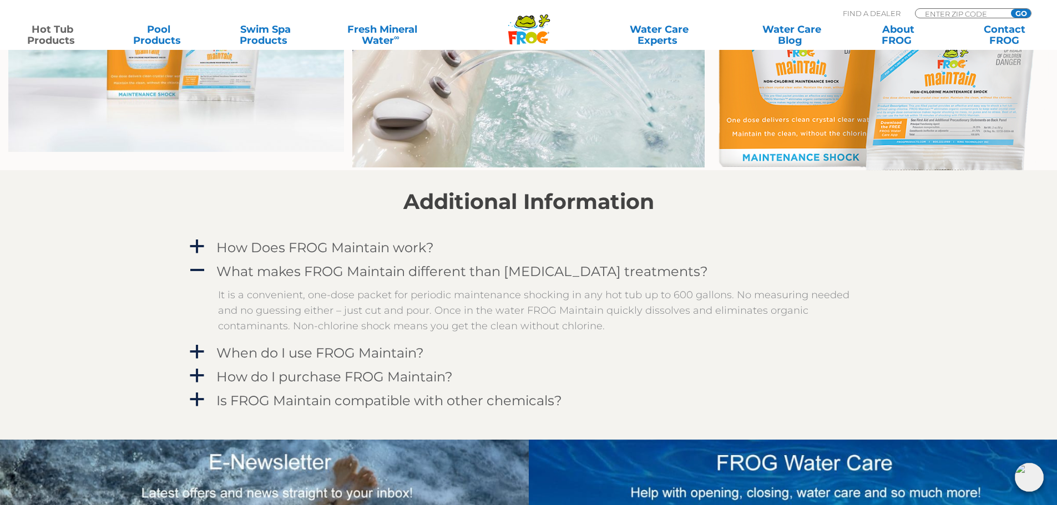
click at [390, 354] on h4 "When do I use FROG Maintain?" at bounding box center [319, 353] width 207 height 15
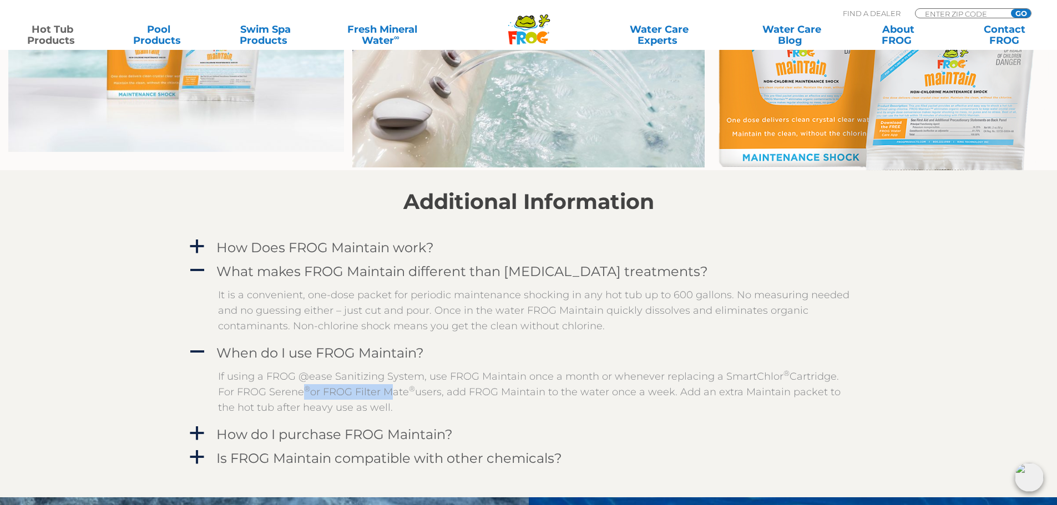
drag, startPoint x: 283, startPoint y: 391, endPoint x: 371, endPoint y: 395, distance: 87.8
click at [371, 395] on p "If using a FROG @ease Sanitizing System, use FROG Maintain once a month or when…" at bounding box center [537, 392] width 638 height 47
click at [370, 395] on p "If using a FROG @ease Sanitizing System, use FROG Maintain once a month or when…" at bounding box center [537, 392] width 638 height 47
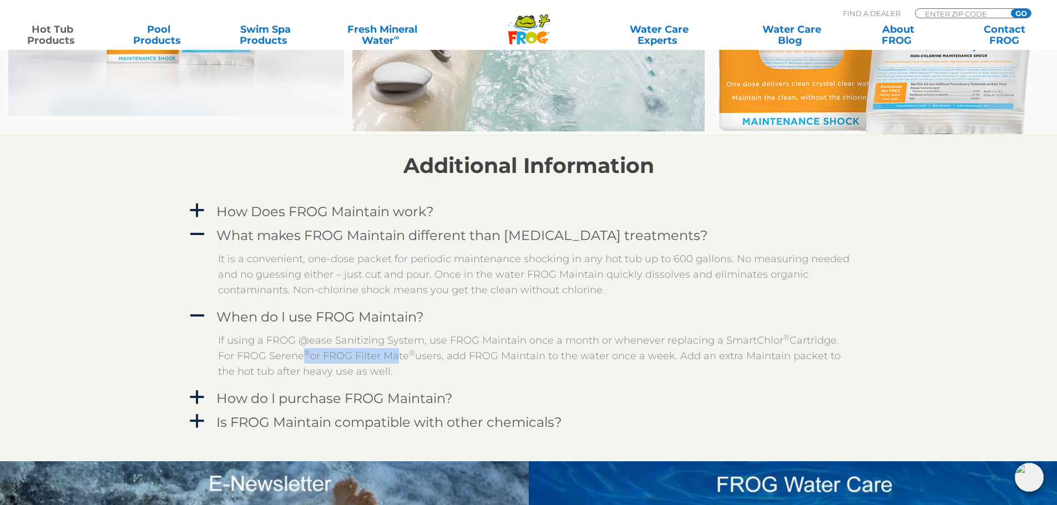
scroll to position [943, 0]
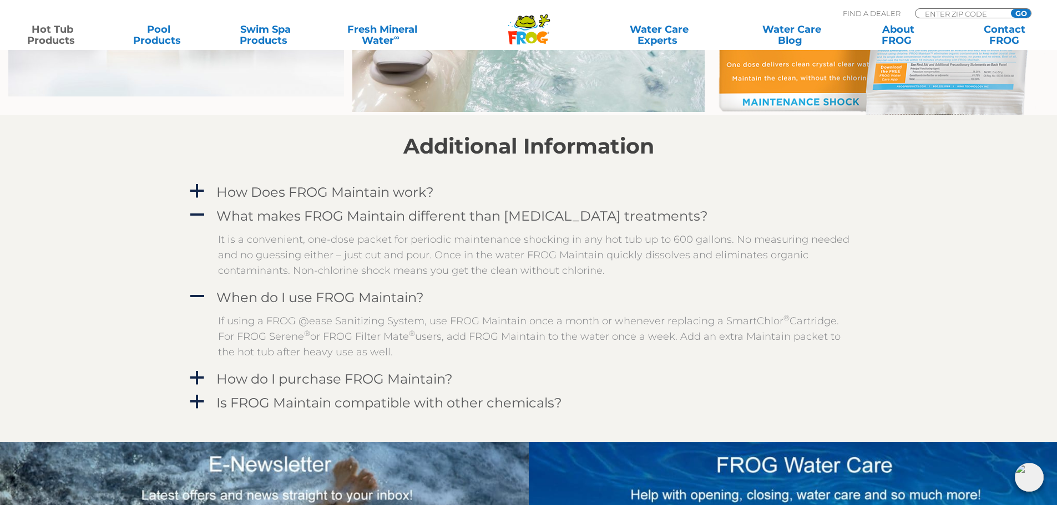
click at [398, 342] on p "If using a FROG @ease Sanitizing System, use FROG Maintain once a month or when…" at bounding box center [537, 336] width 638 height 47
click at [389, 378] on h4 "How do I purchase FROG Maintain?" at bounding box center [334, 379] width 236 height 15
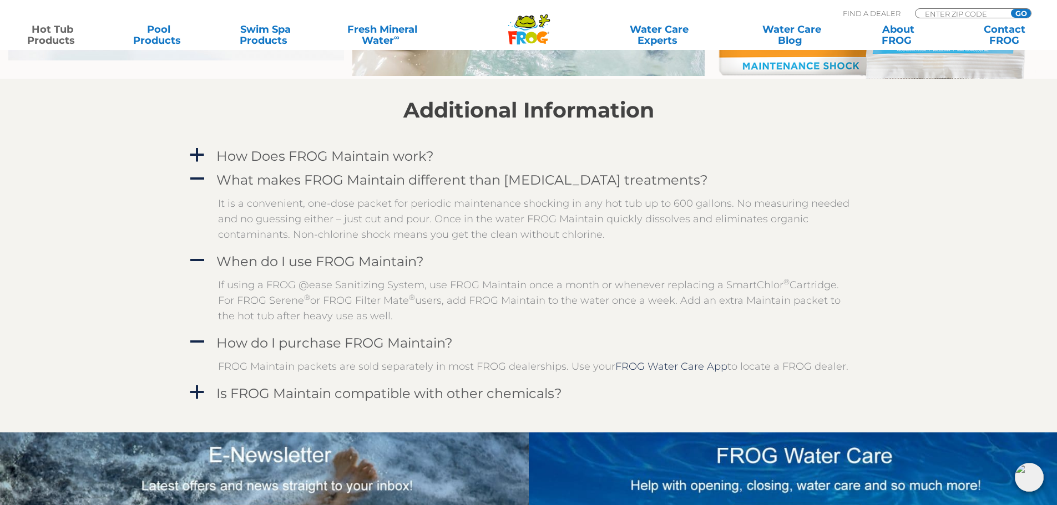
scroll to position [999, 0]
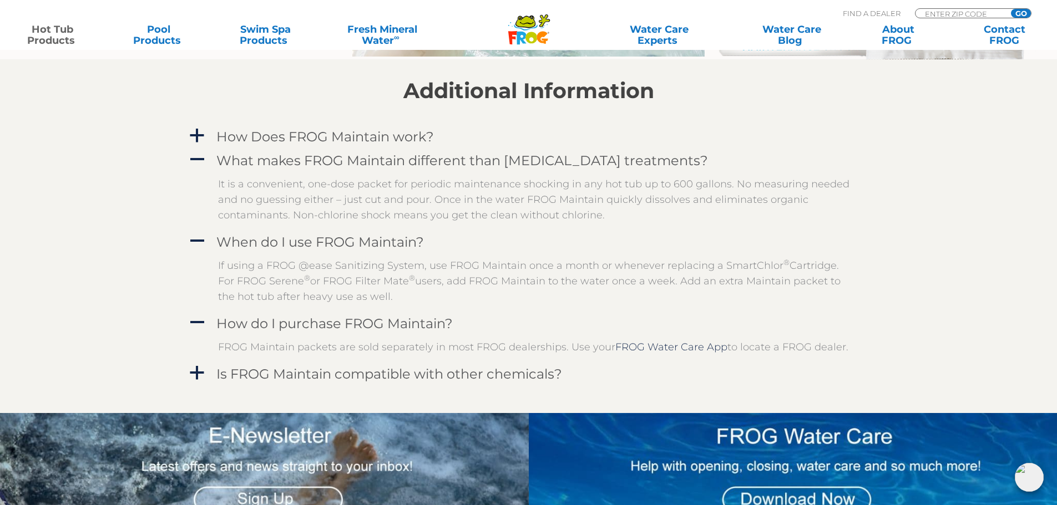
click at [391, 373] on h4 "Is FROG Maintain compatible with other chemicals?" at bounding box center [389, 374] width 346 height 15
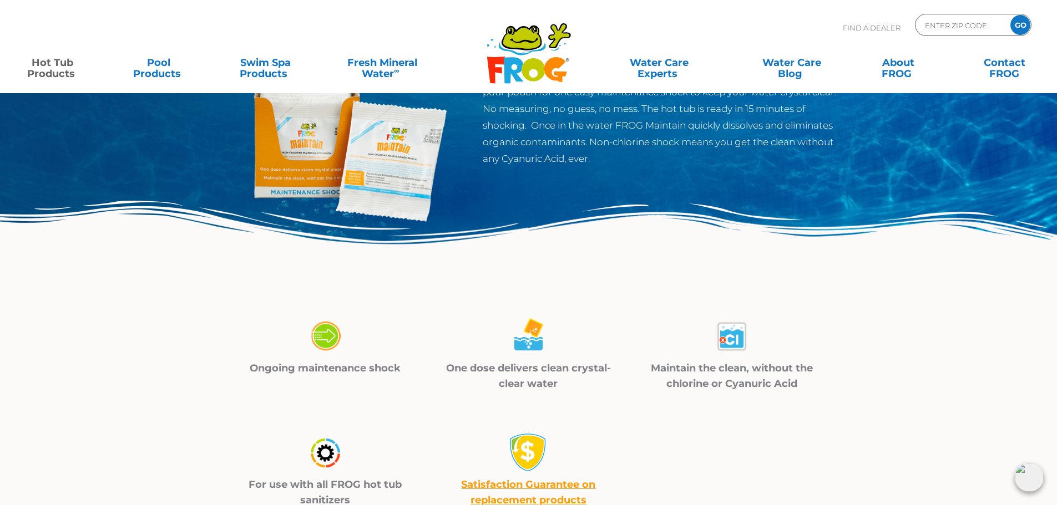
scroll to position [0, 0]
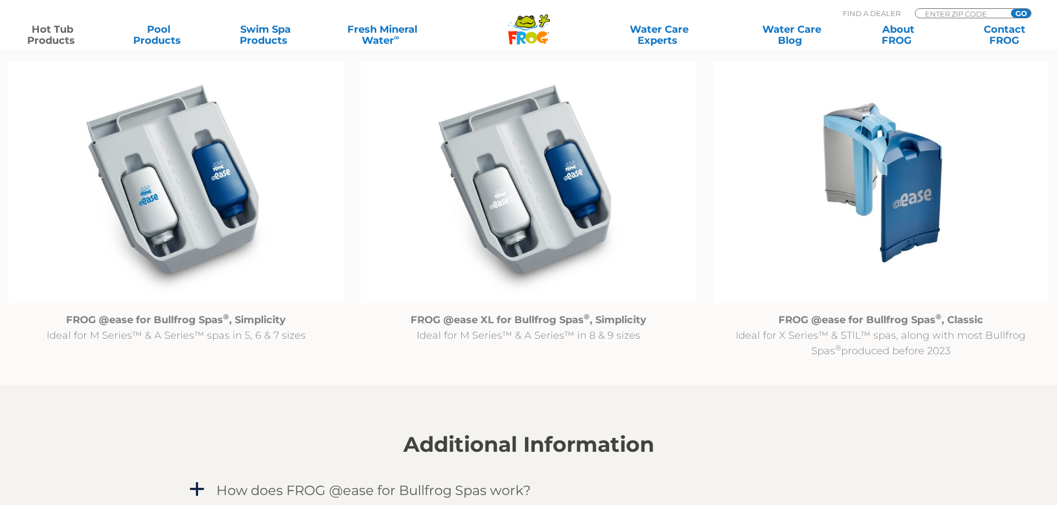
scroll to position [1165, 0]
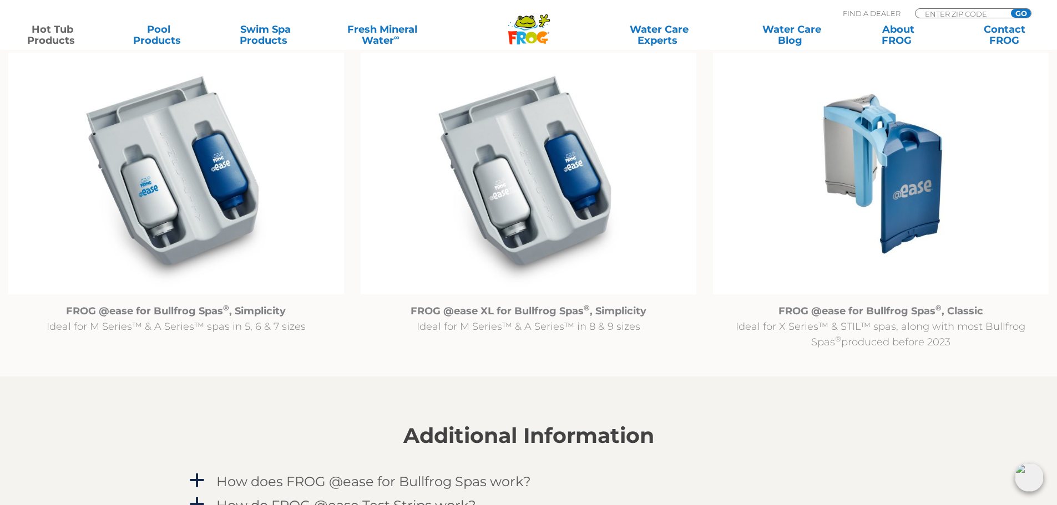
click at [893, 188] on img at bounding box center [881, 174] width 336 height 242
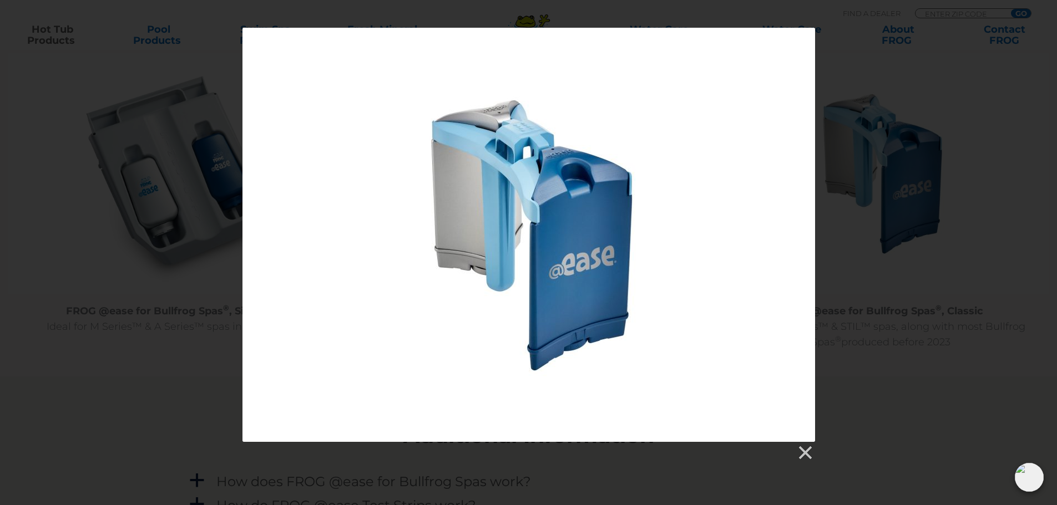
click at [808, 451] on link at bounding box center [804, 453] width 17 height 17
